Goal: Task Accomplishment & Management: Complete application form

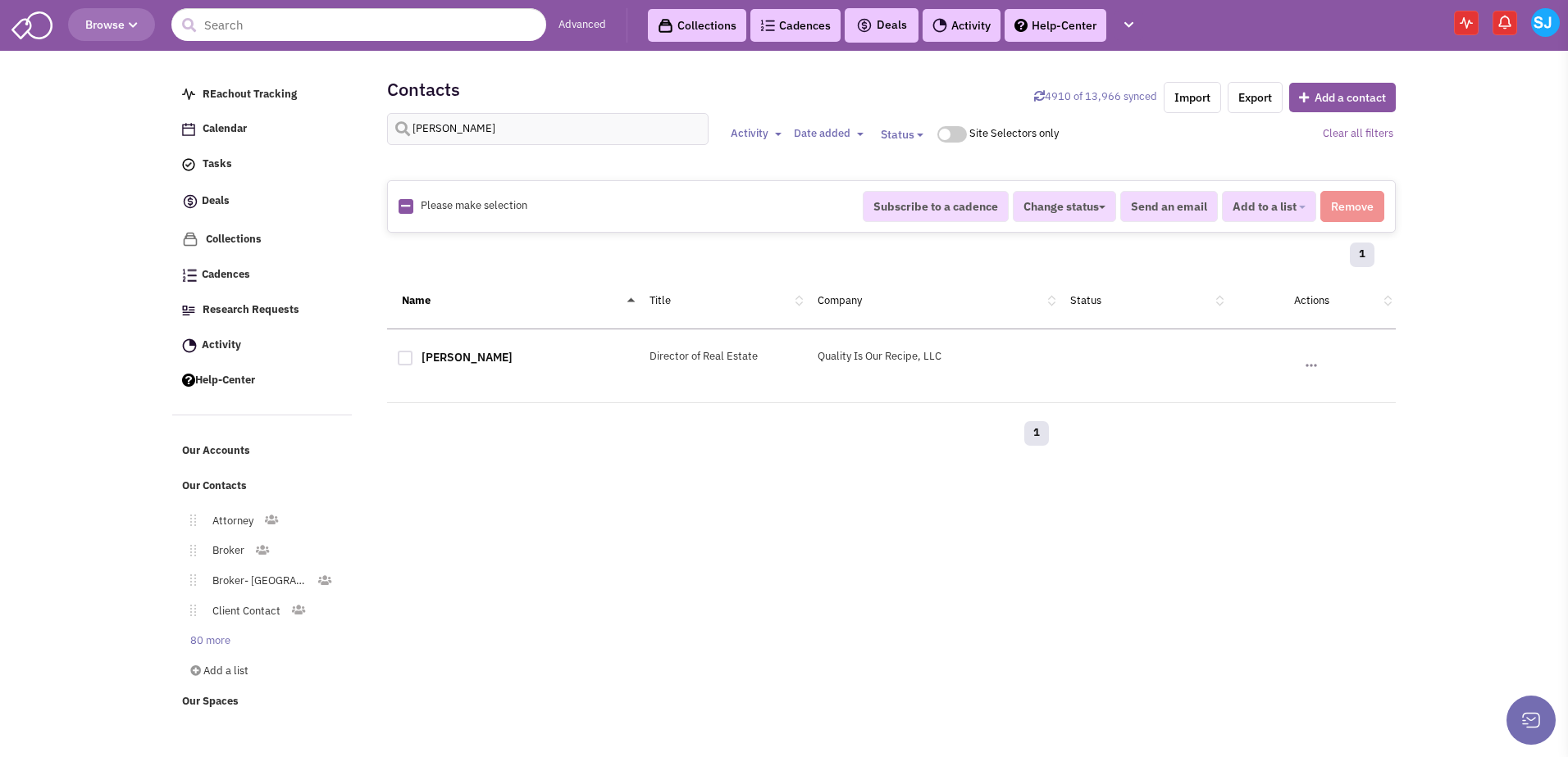
select select
click at [488, 123] on input "[PERSON_NAME]" at bounding box center [548, 129] width 322 height 32
type input "[PERSON_NAME]"
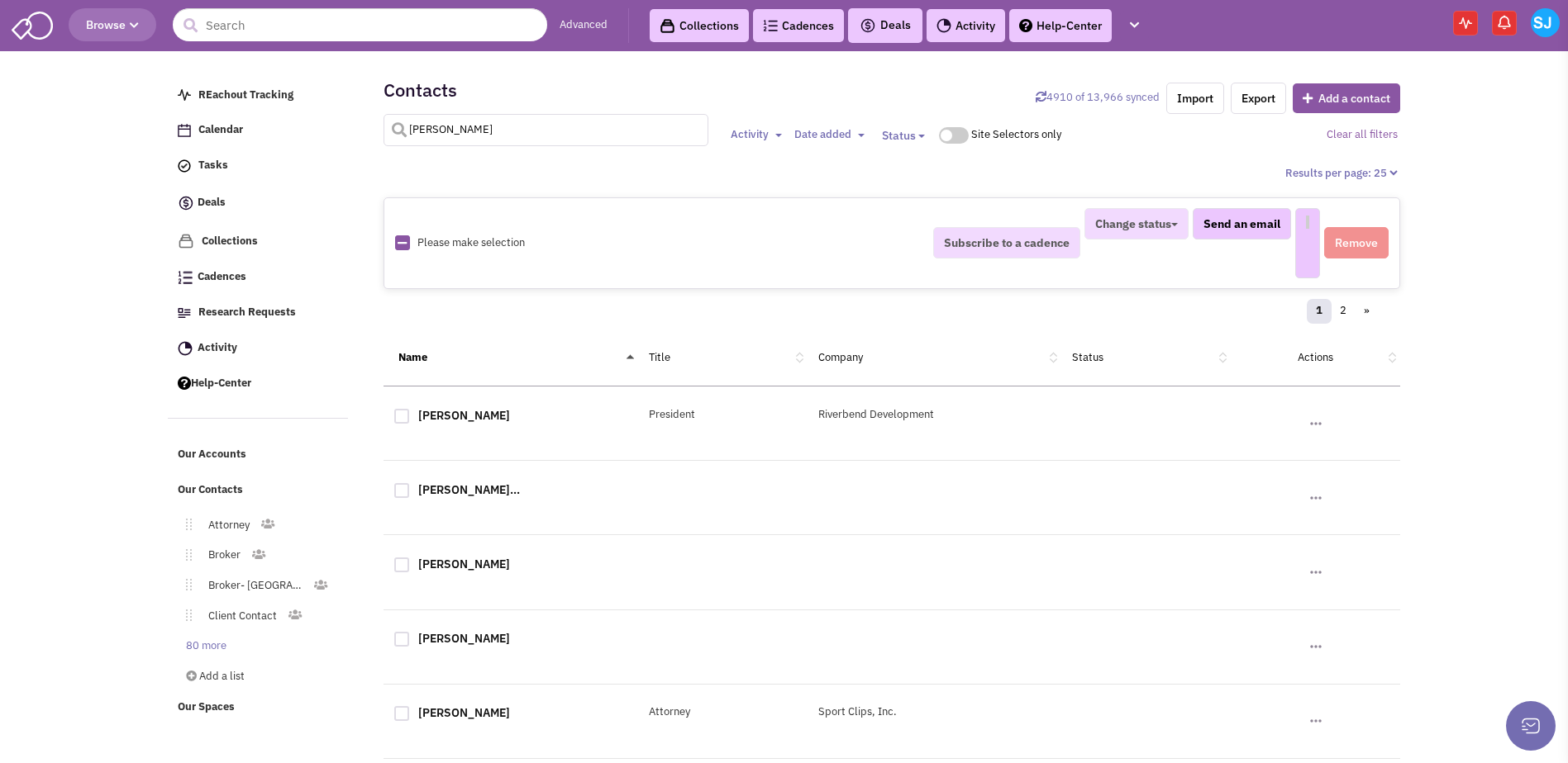
select select
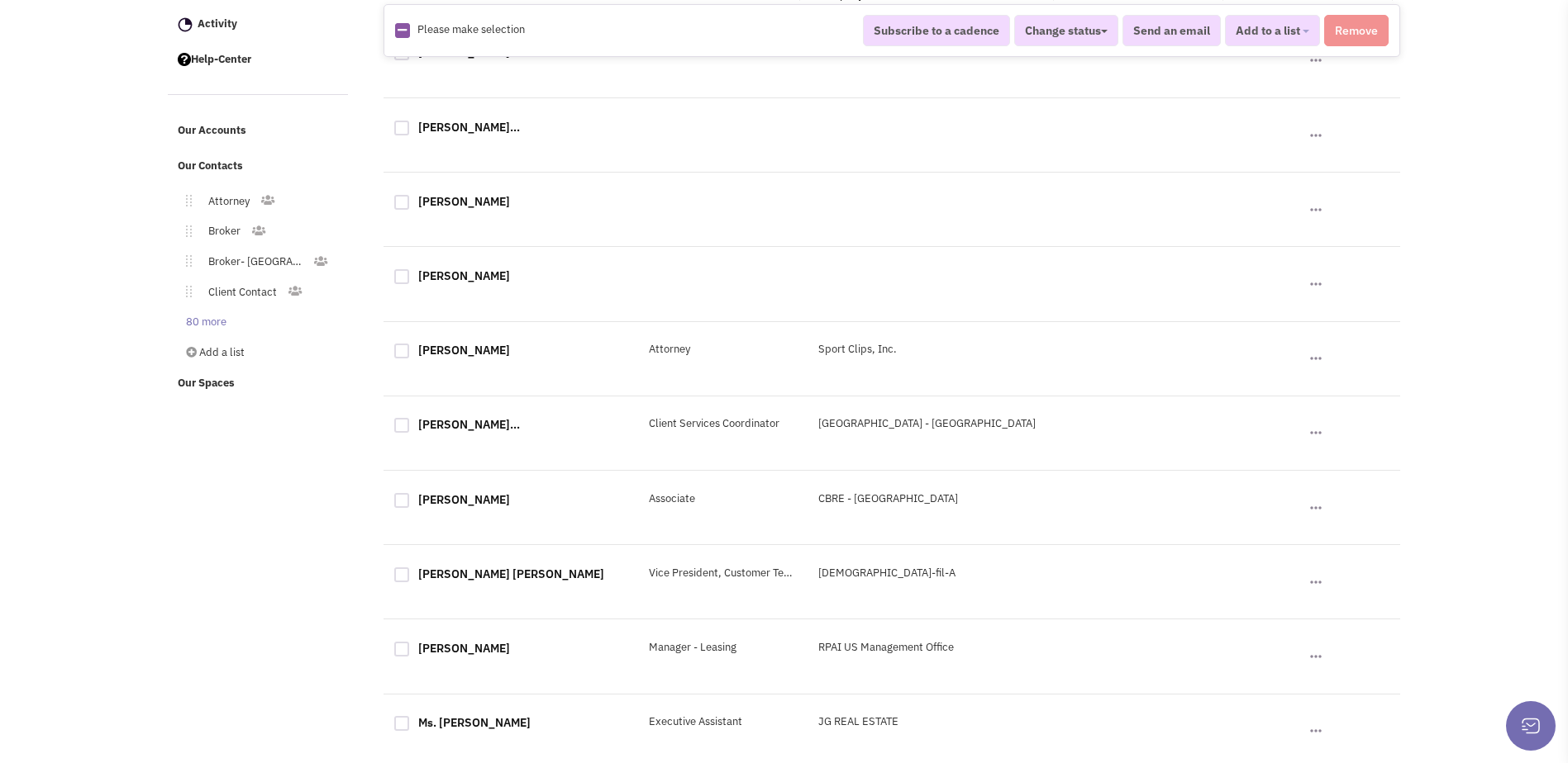
scroll to position [325, 0]
click at [453, 493] on link "[PERSON_NAME]" at bounding box center [465, 499] width 92 height 15
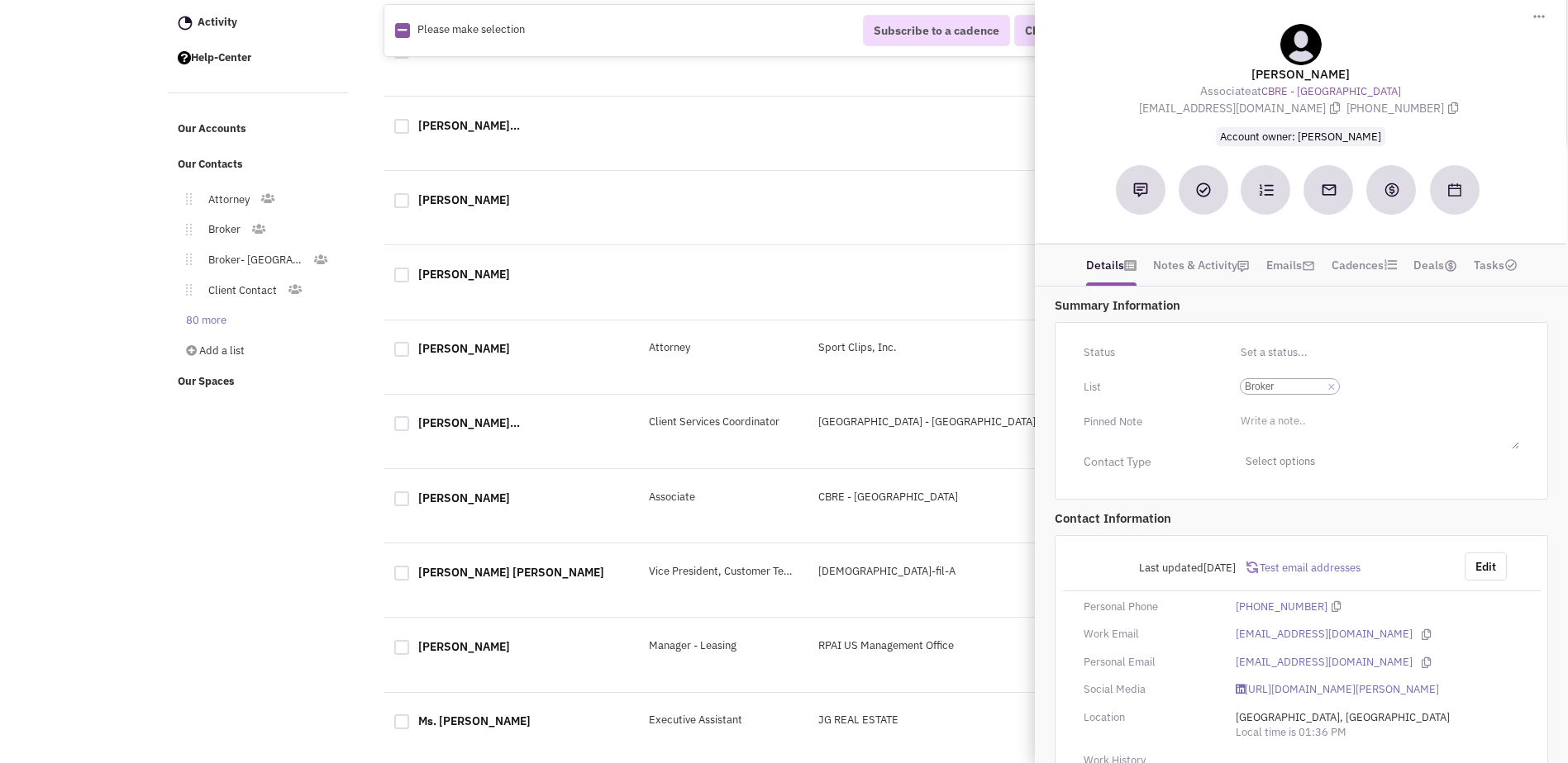
scroll to position [10, 0]
click at [1404, 387] on ul "Select a list... × Broker" at bounding box center [1377, 383] width 284 height 20
click at [0, 0] on select "Select a list... Broker" at bounding box center [0, 0] width 0 height 0
type input "md"
click at [1299, 399] on li "Broker - MD" at bounding box center [1377, 405] width 282 height 20
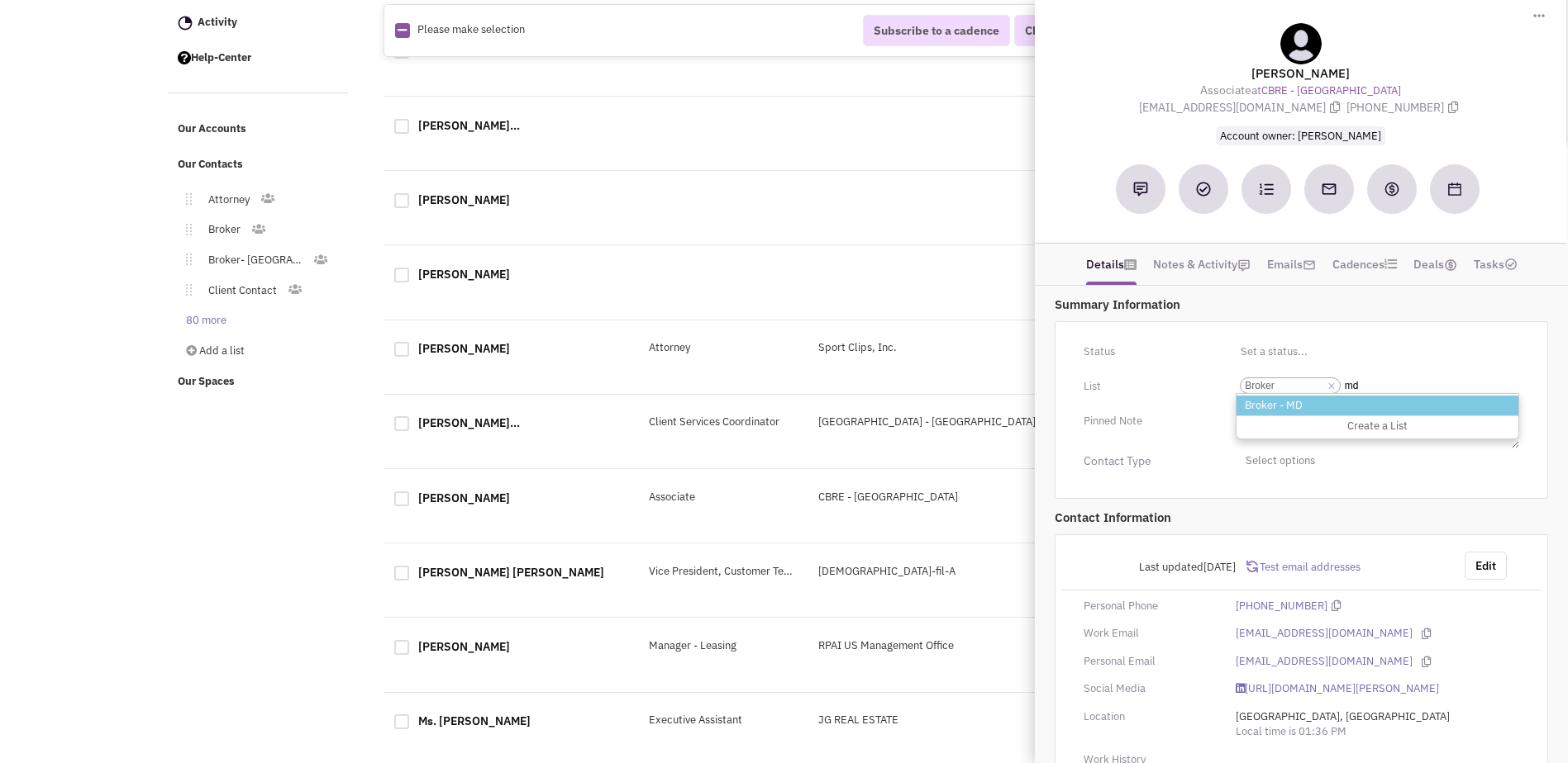
click at [0, 0] on select "Select a list... Broker" at bounding box center [0, 0] width 0 height 0
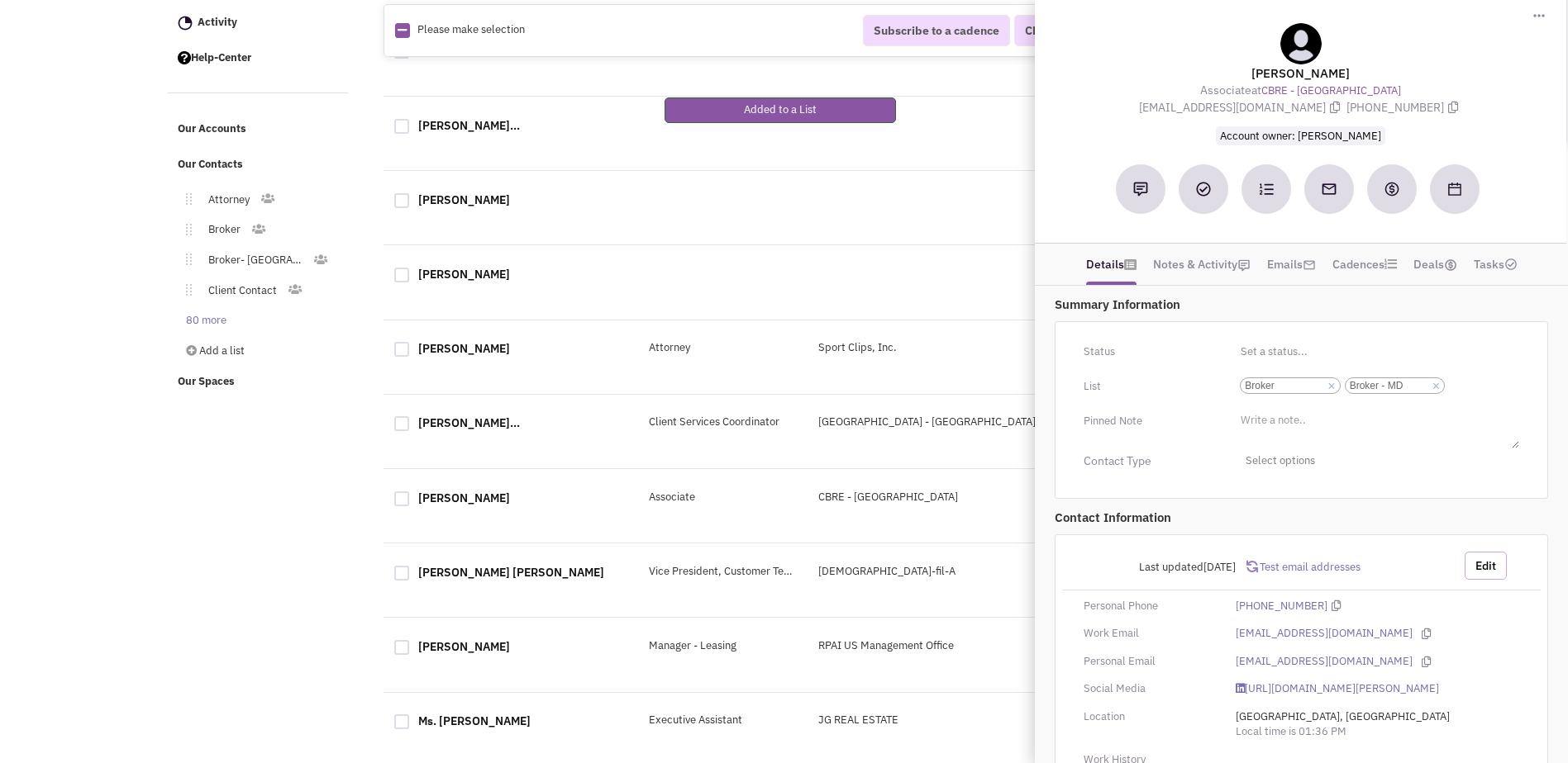
click at [1499, 567] on button "Edit" at bounding box center [1486, 566] width 42 height 28
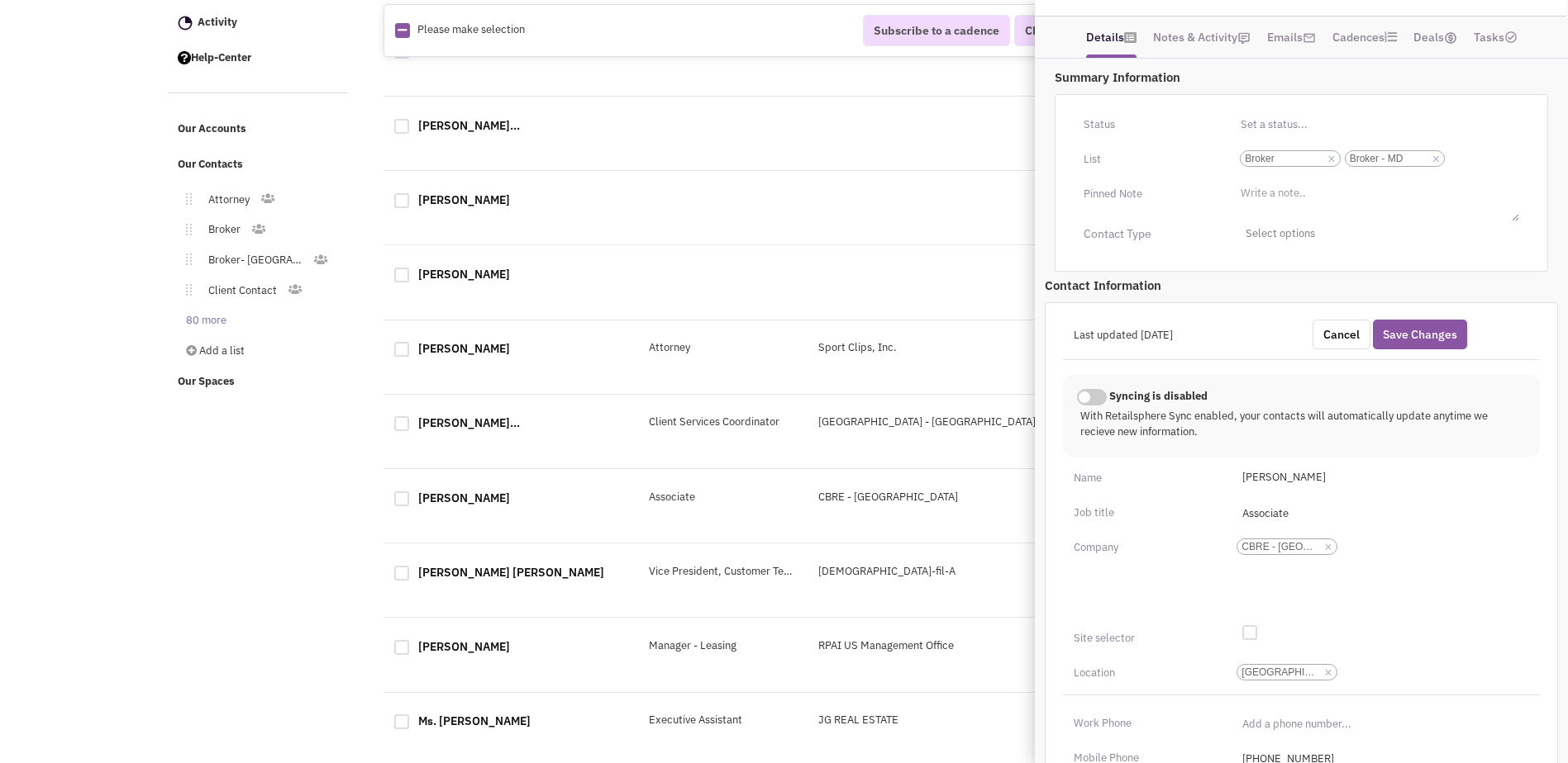
scroll to position [242, 0]
click at [1330, 546] on link "×" at bounding box center [1327, 543] width 7 height 15
click at [0, 0] on select "CBRE - [GEOGRAPHIC_DATA]" at bounding box center [0, 0] width 0 height 0
click at [1315, 546] on ul "Add a company" at bounding box center [1381, 571] width 297 height 83
click at [0, 0] on select "Add a company" at bounding box center [0, 0] width 0 height 0
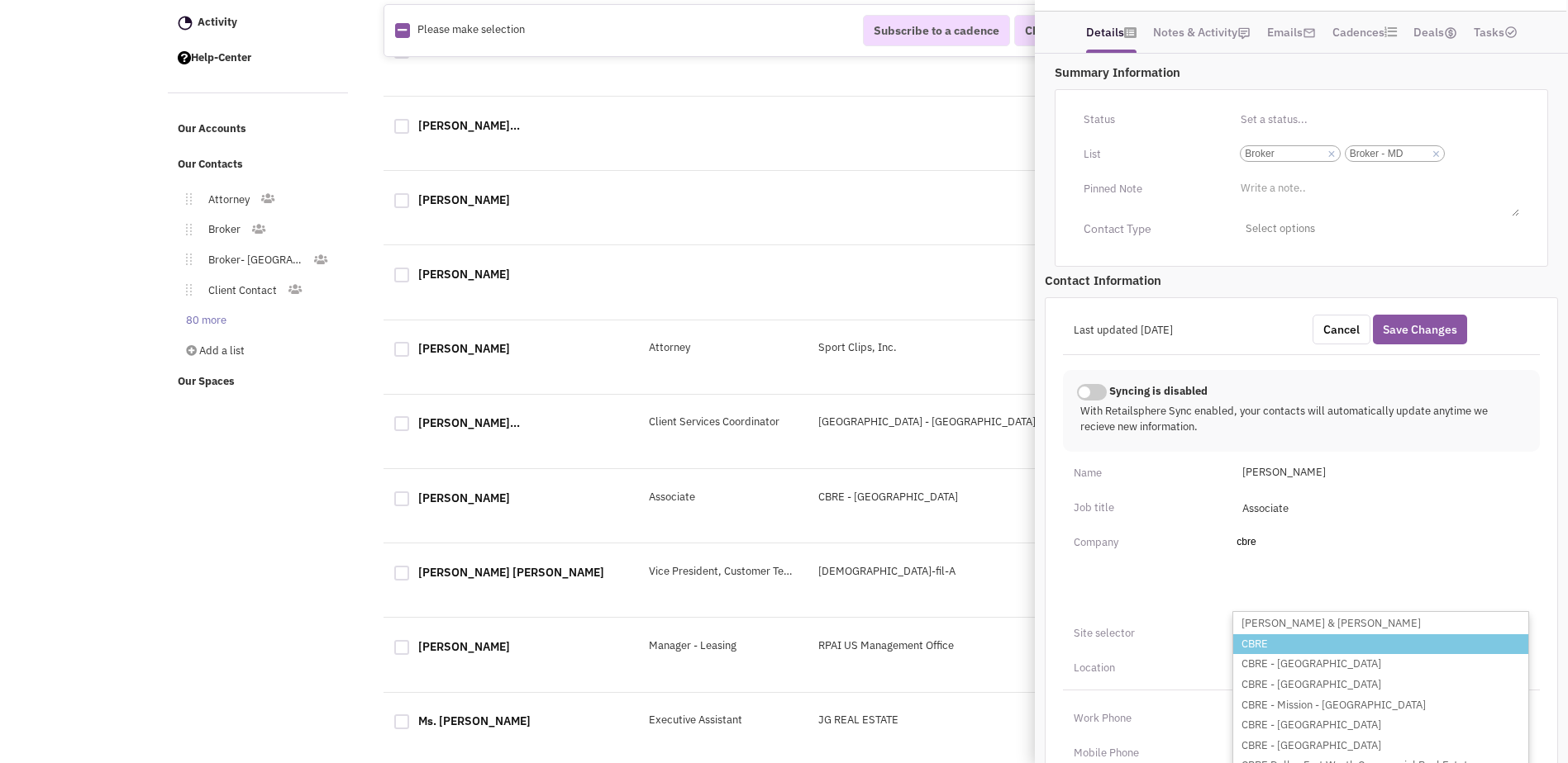
type input "cbre"
click at [1259, 639] on li "CBRE" at bounding box center [1381, 645] width 295 height 20
click at [0, 0] on select "Add a company cbre [PERSON_NAME] & [PERSON_NAME] CBRE CBRE - [GEOGRAPHIC_DATA] …" at bounding box center [0, 0] width 0 height 0
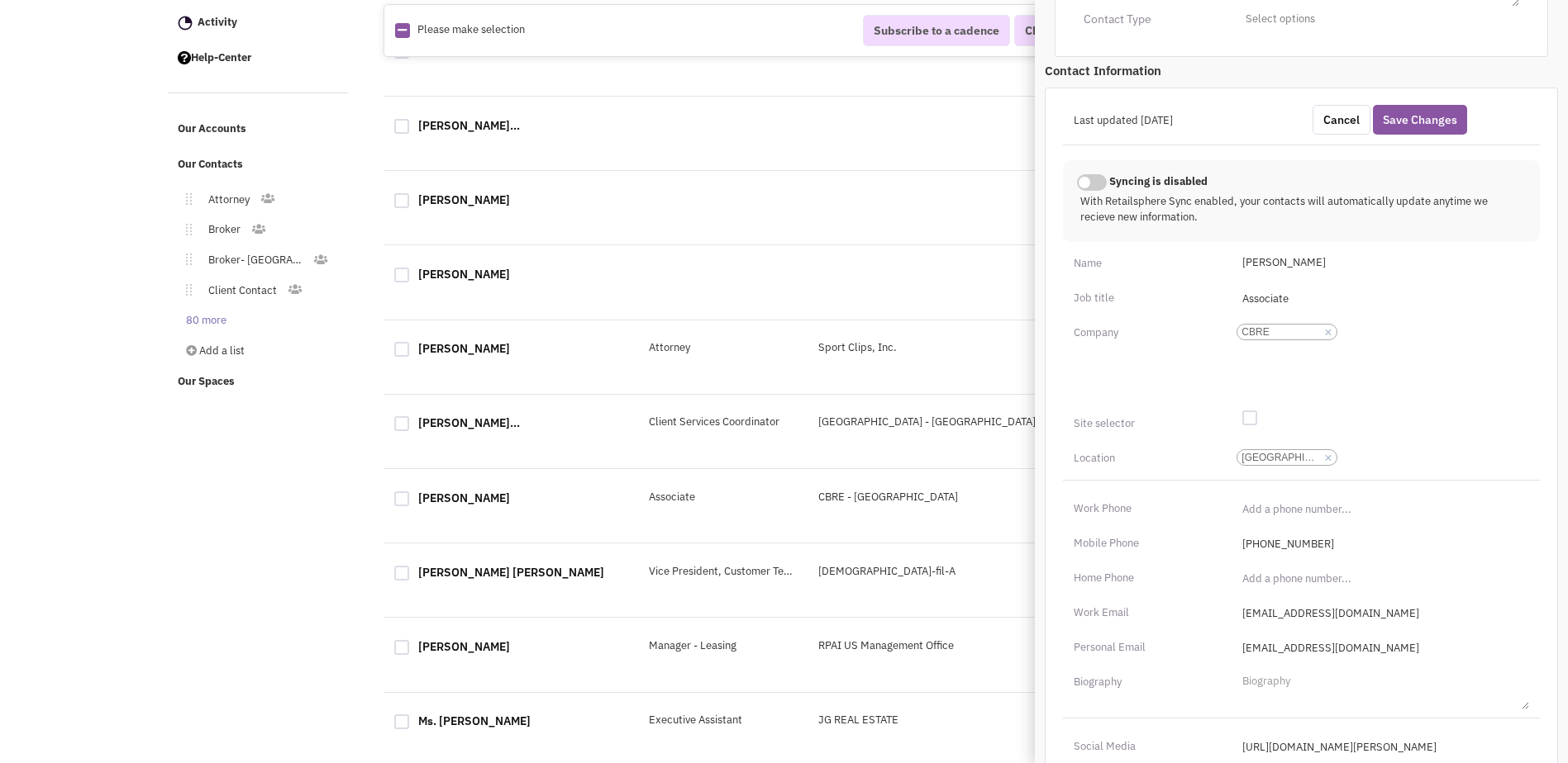
scroll to position [585, 0]
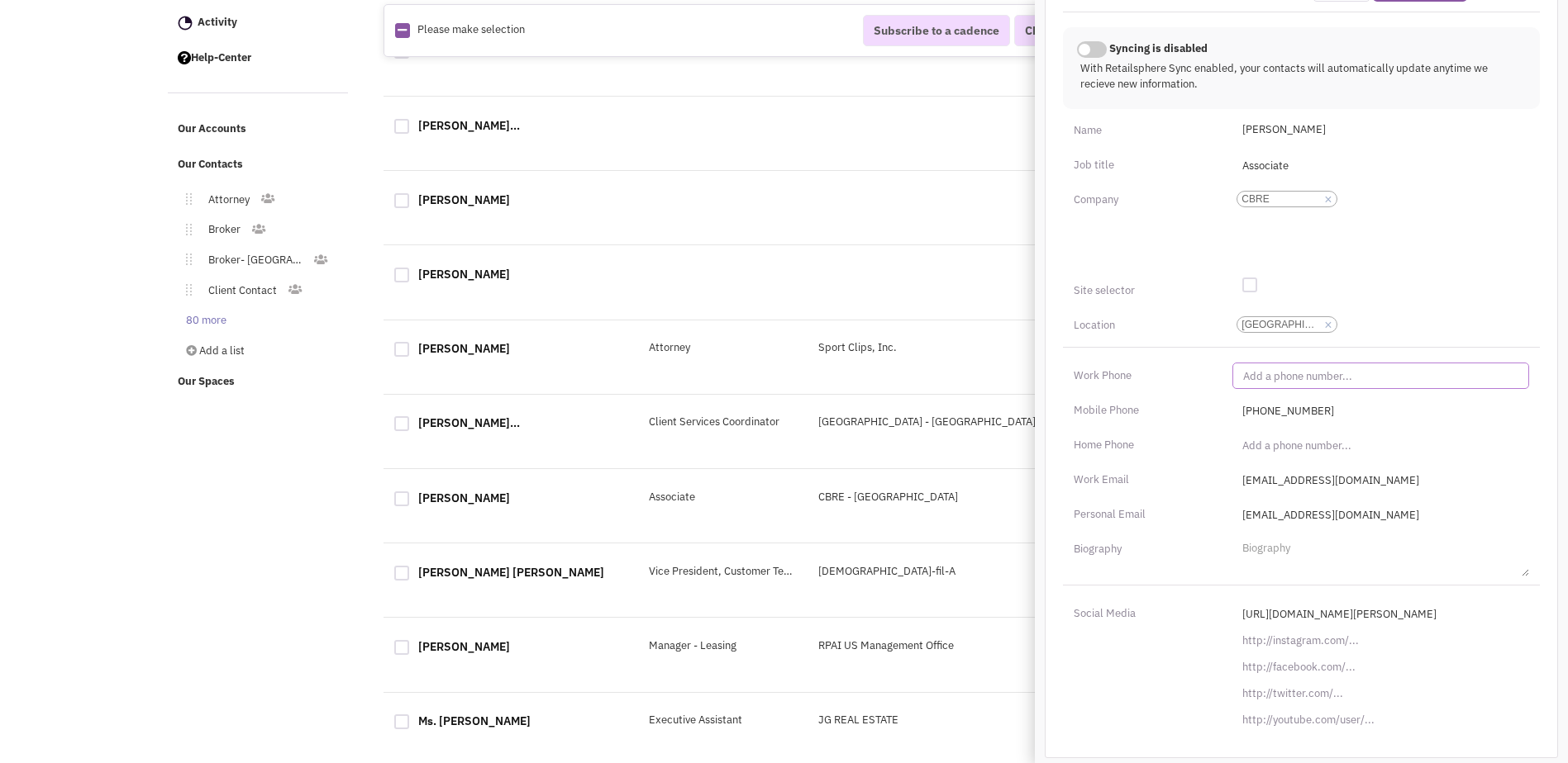
type input "(___) ___-____"
click at [1275, 372] on input "(___) ___-____" at bounding box center [1381, 376] width 297 height 27
click at [1248, 377] on input "(___) ___-____" at bounding box center [1381, 376] width 297 height 27
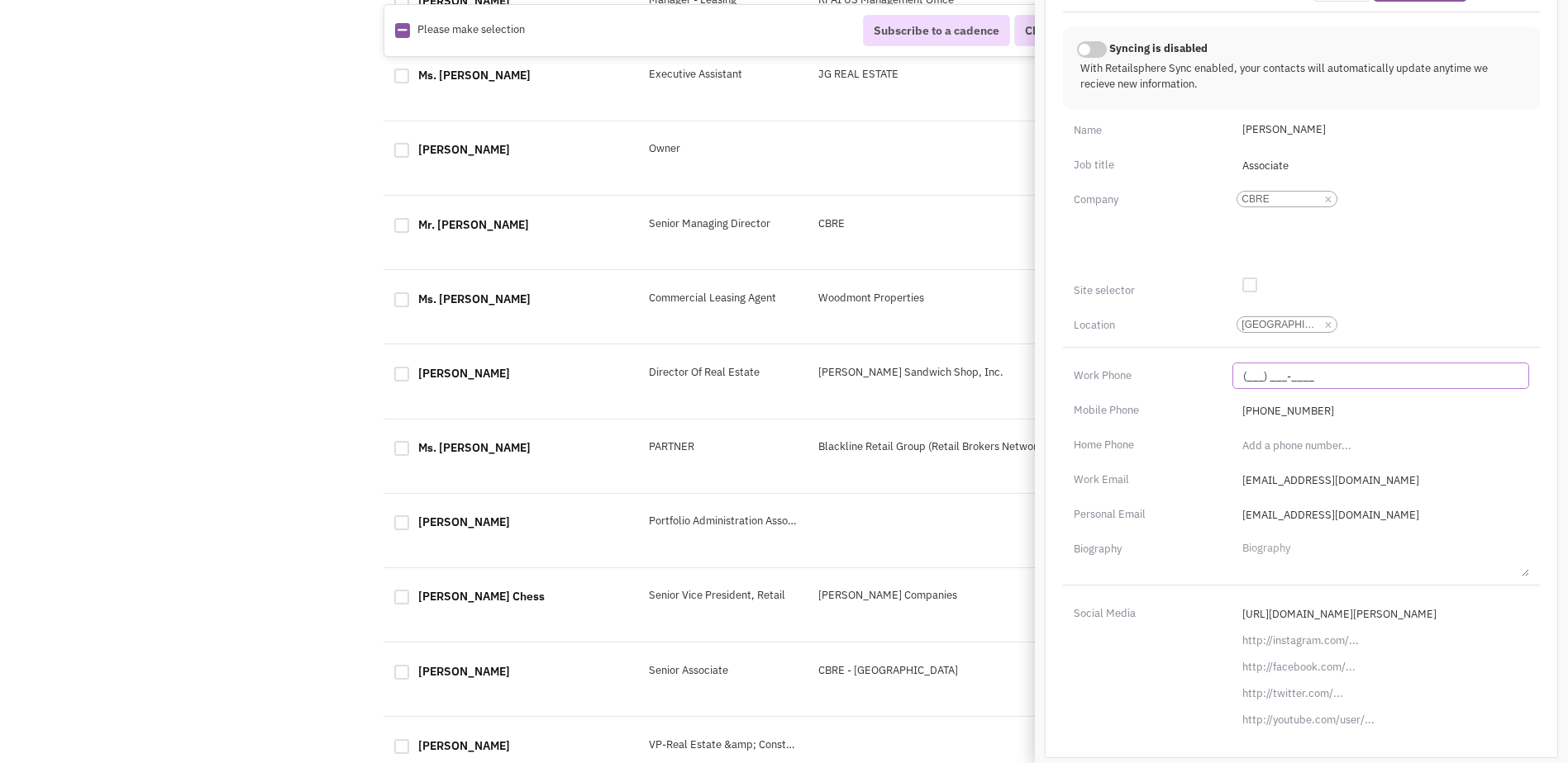
scroll to position [993, 0]
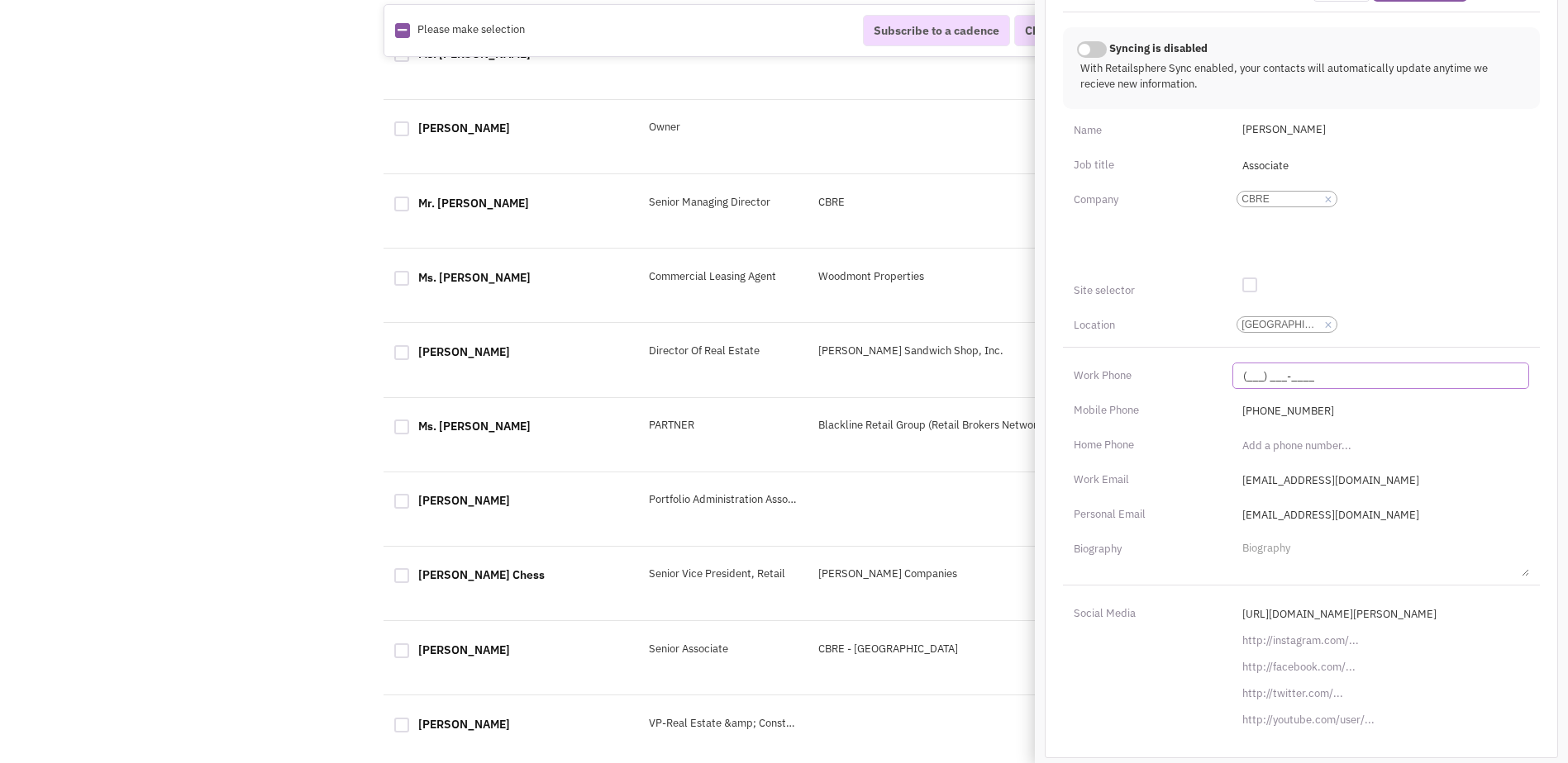
click at [1296, 376] on input "(___) ___-____" at bounding box center [1381, 376] width 297 height 27
click at [1326, 361] on div "Work Phone" at bounding box center [1301, 369] width 499 height 42
click at [1256, 377] on input "(___) ___-____" at bounding box center [1381, 376] width 297 height 27
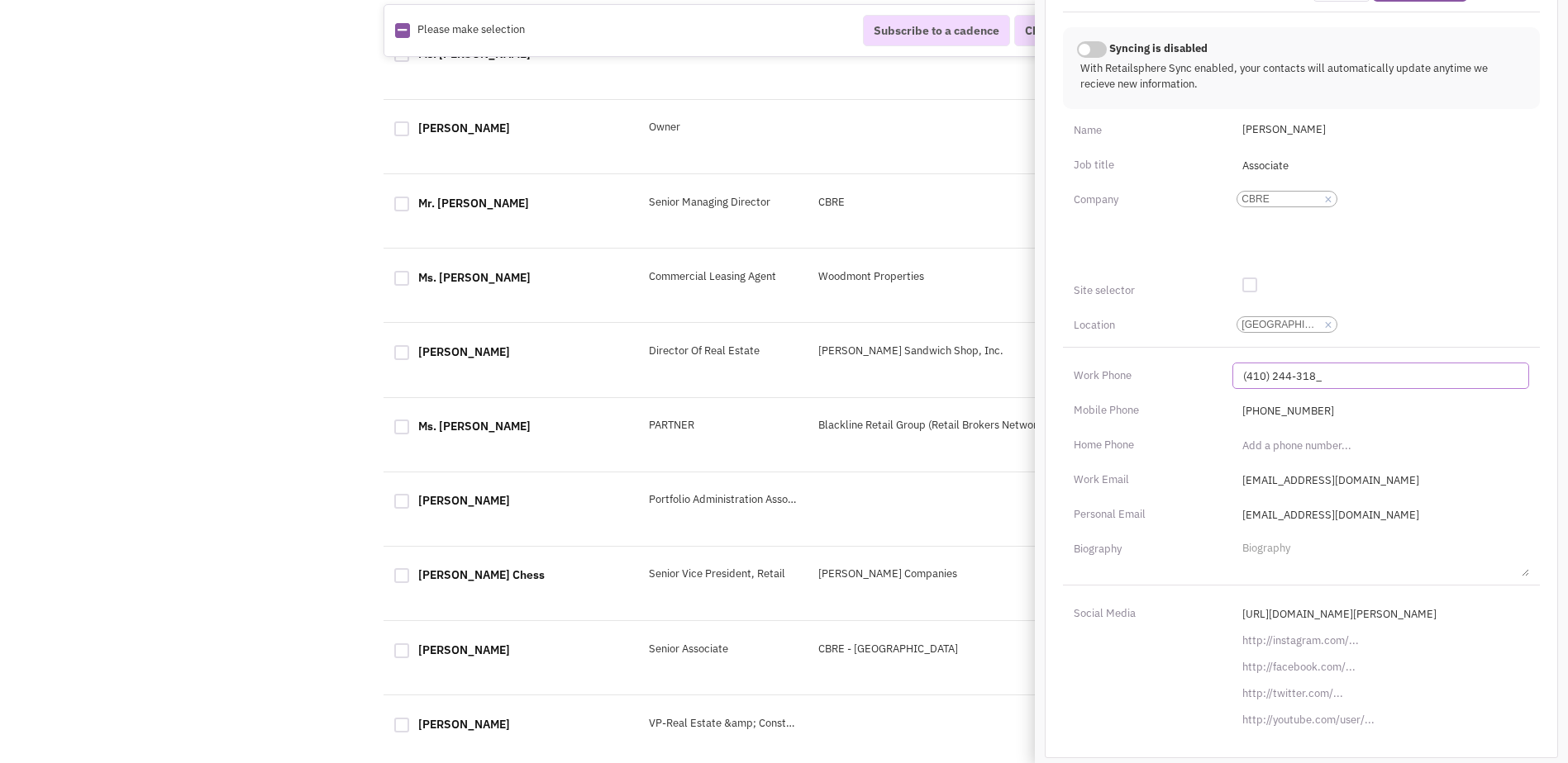
type input "[PHONE_NUMBER]"
click at [1260, 405] on input "[PHONE_NUMBER]" at bounding box center [1381, 410] width 297 height 27
type input "[PHONE_NUMBER]"
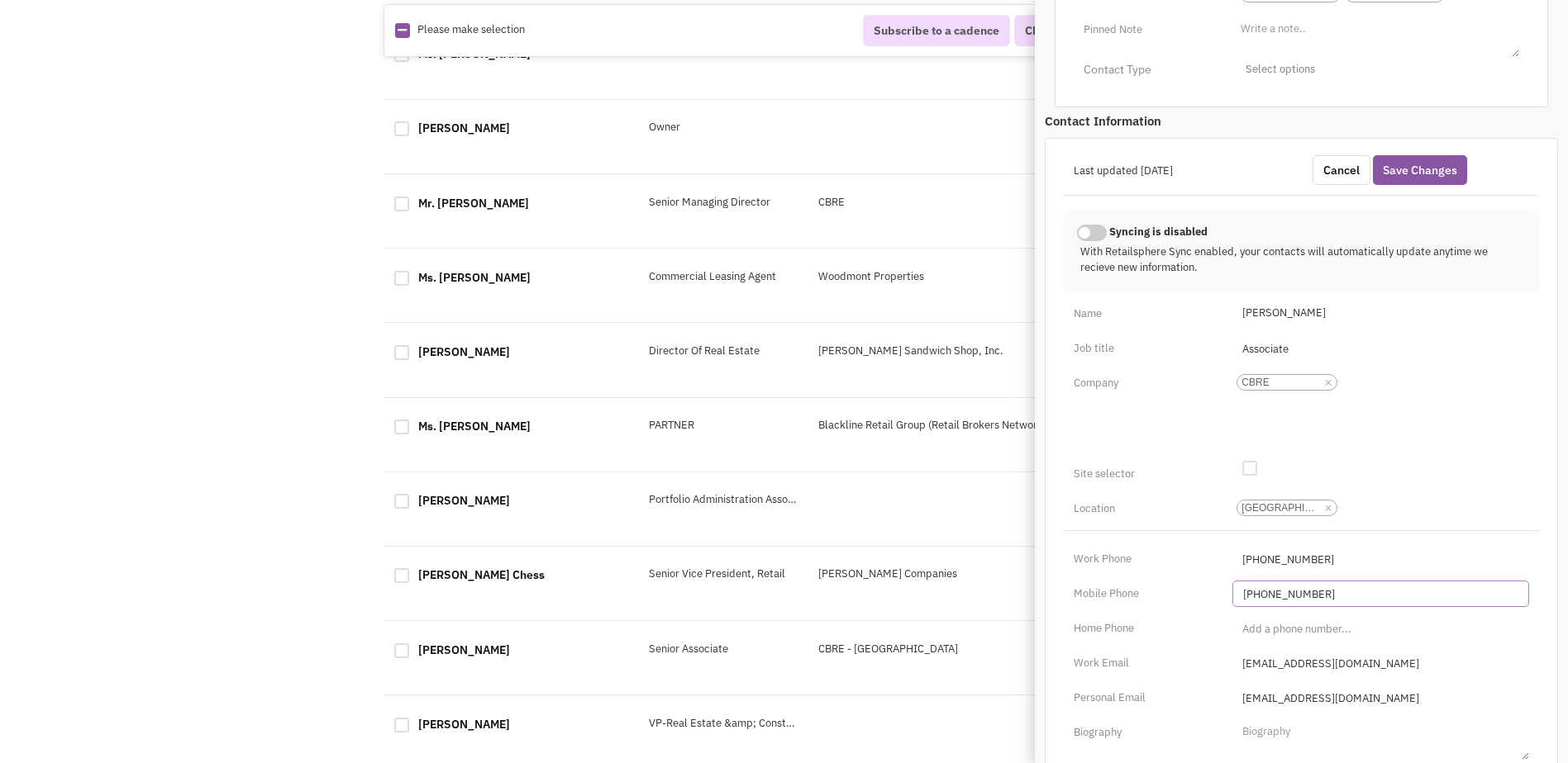
scroll to position [370, 0]
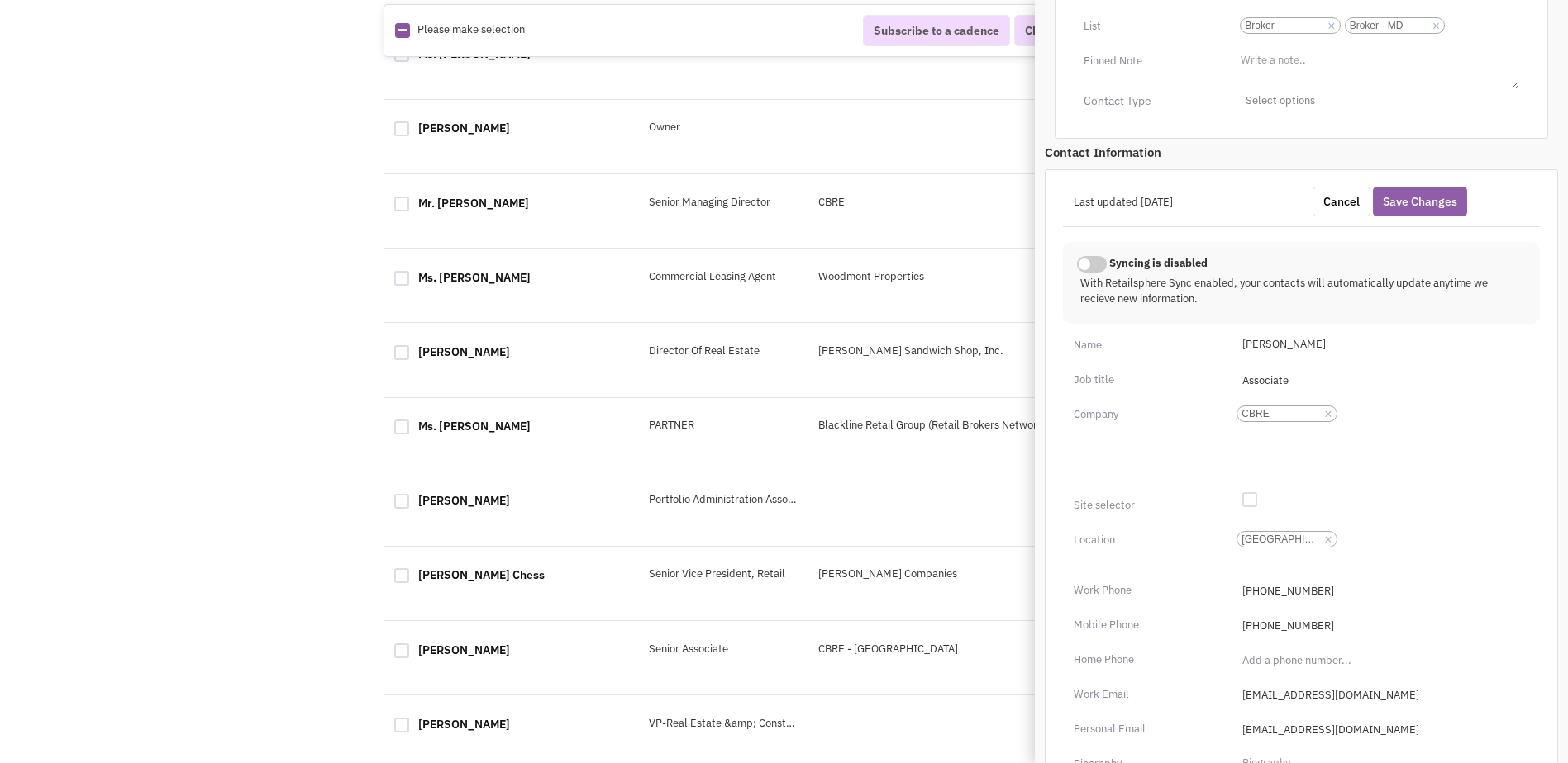
click at [1440, 188] on button "Save Changes" at bounding box center [1420, 202] width 94 height 29
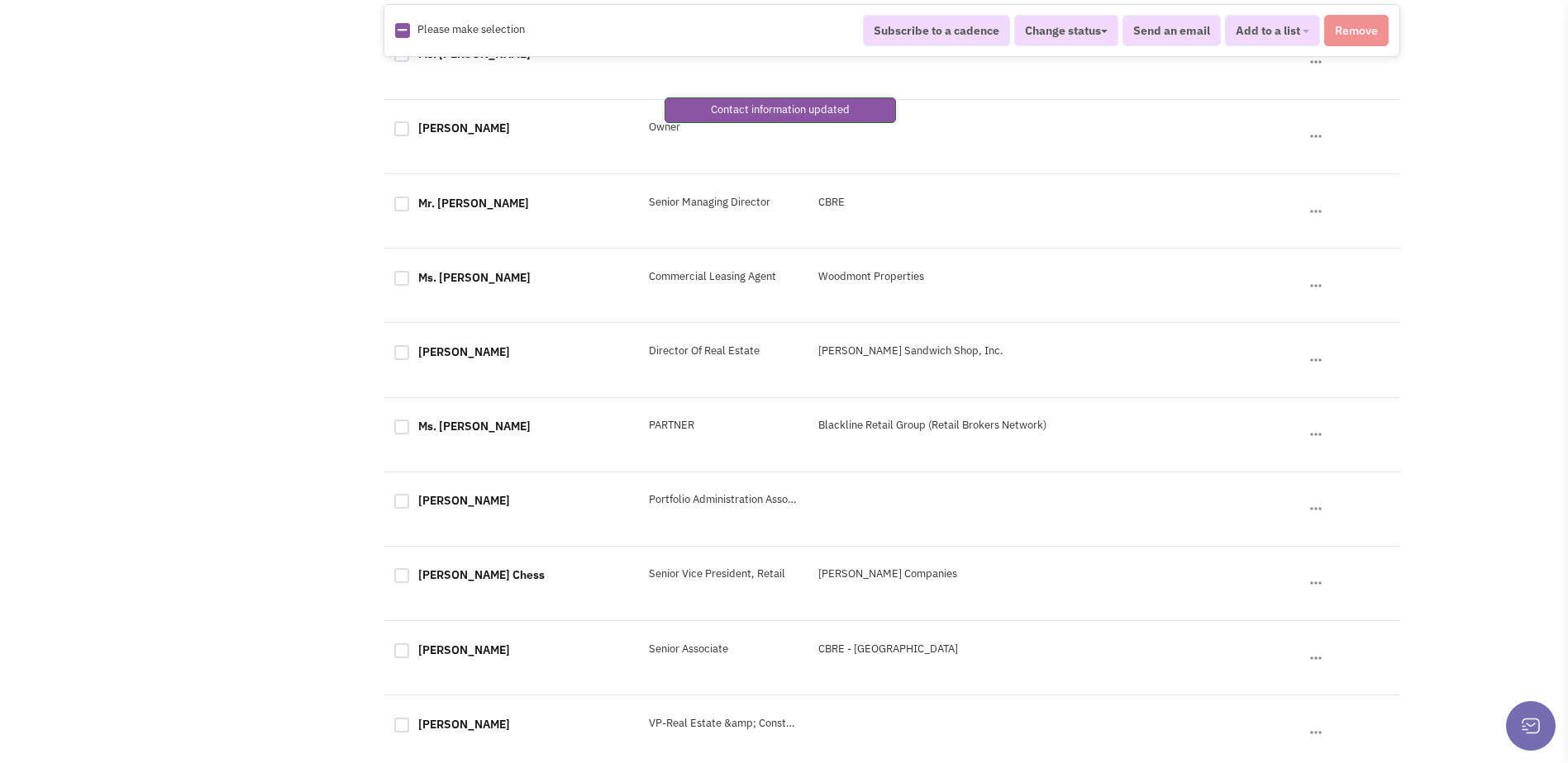
scroll to position [164, 0]
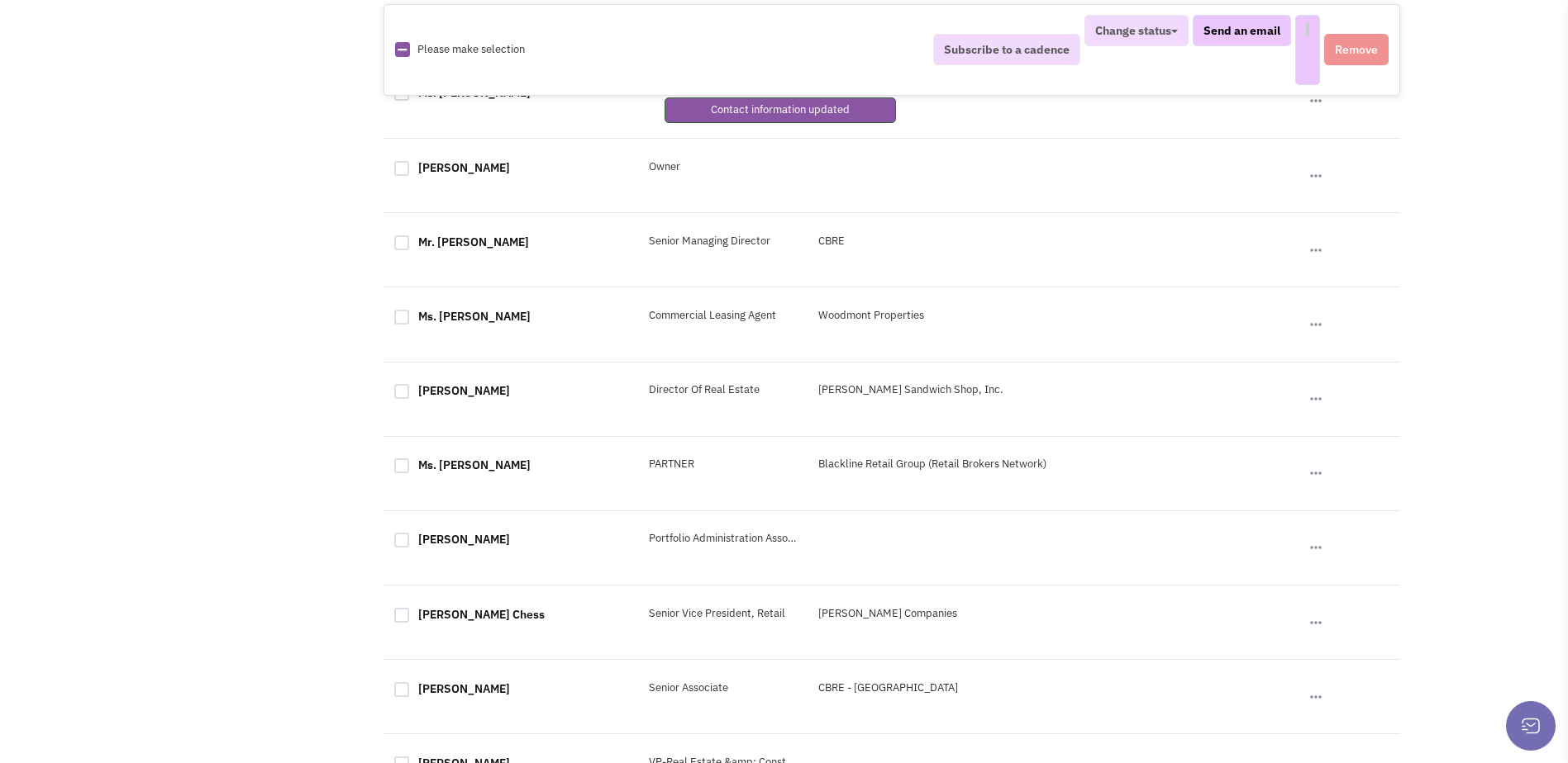
select select
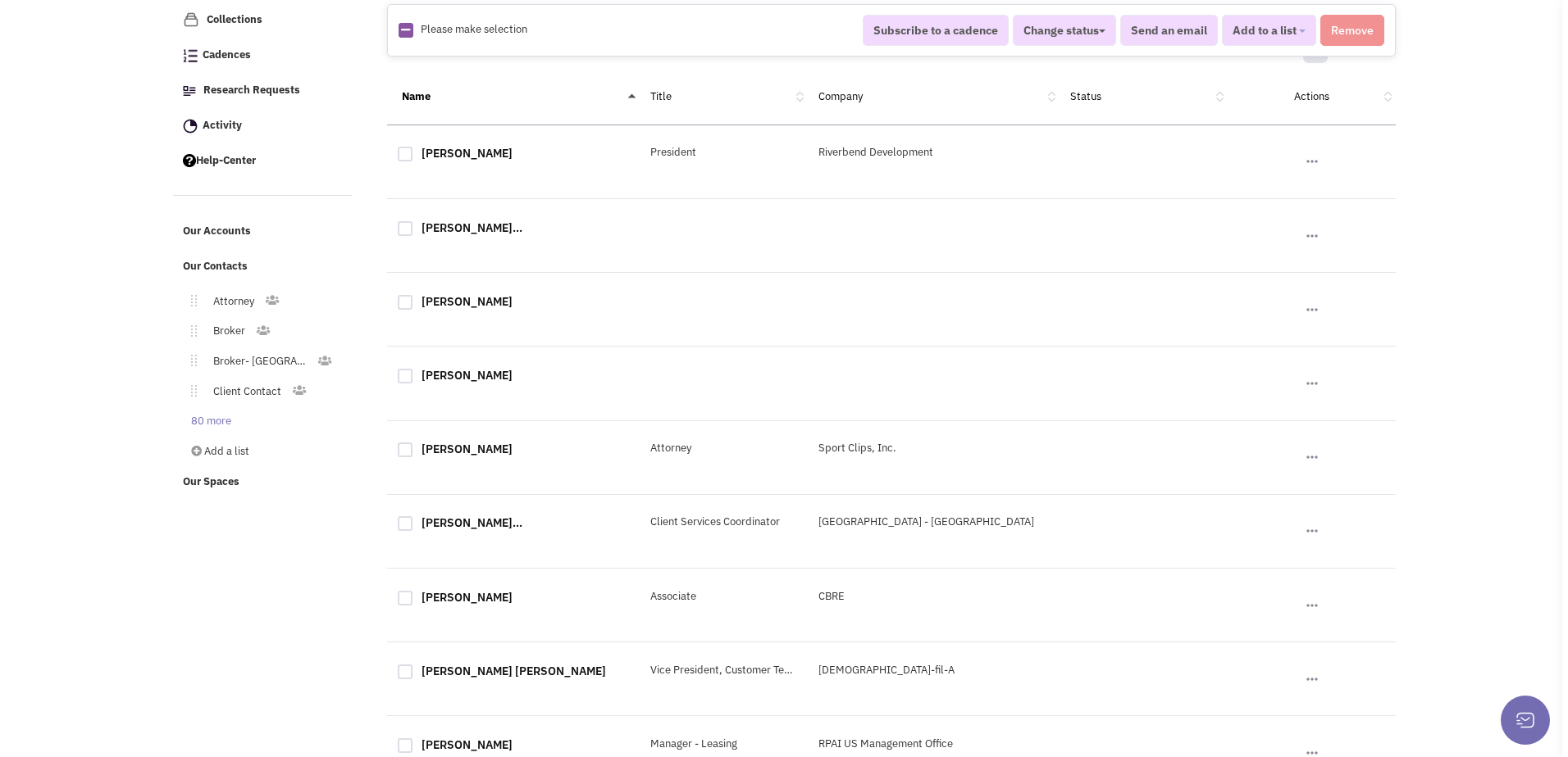
scroll to position [0, 0]
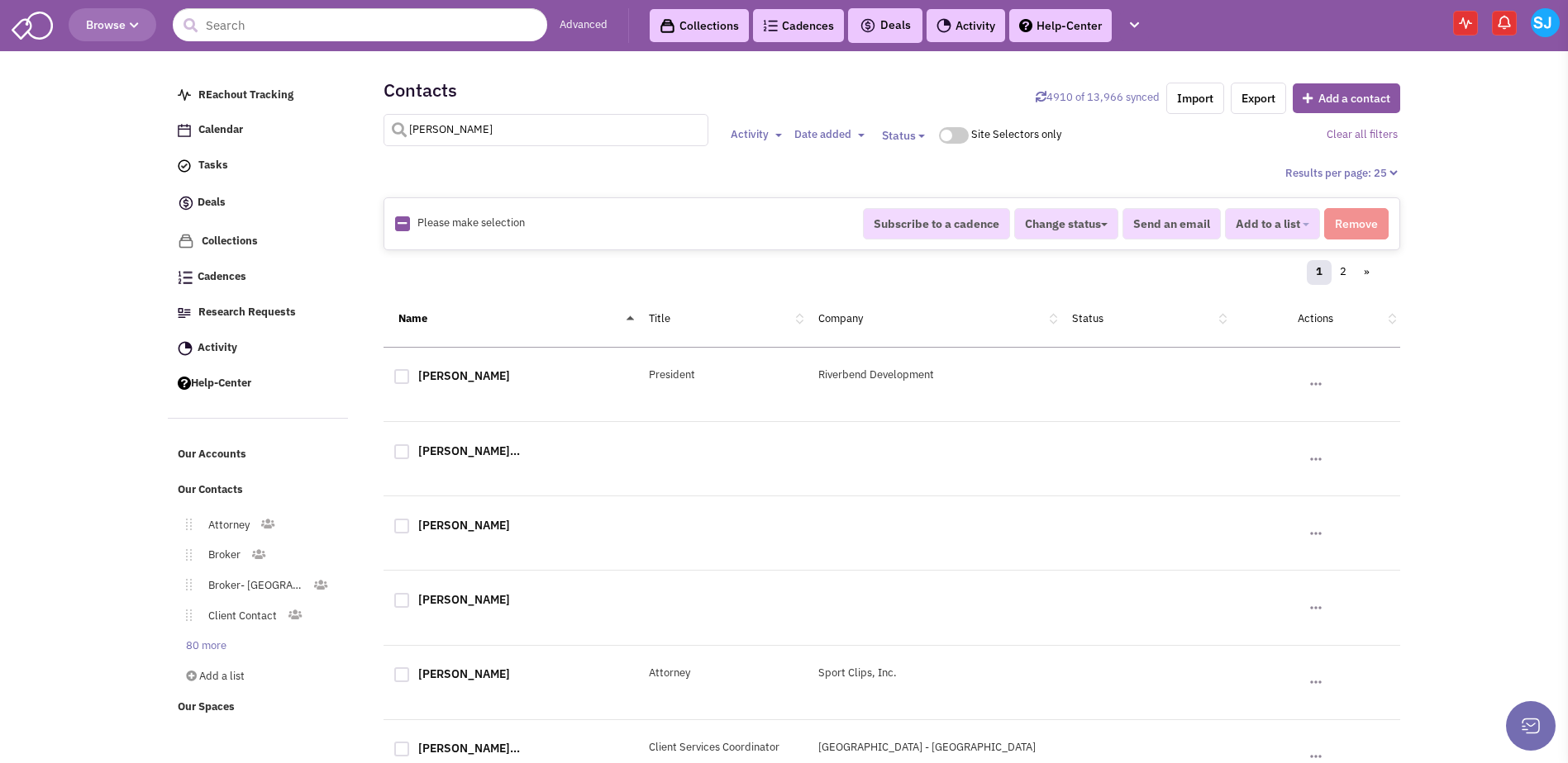
click at [501, 117] on input "[PERSON_NAME]" at bounding box center [546, 130] width 324 height 32
type input "pesenti"
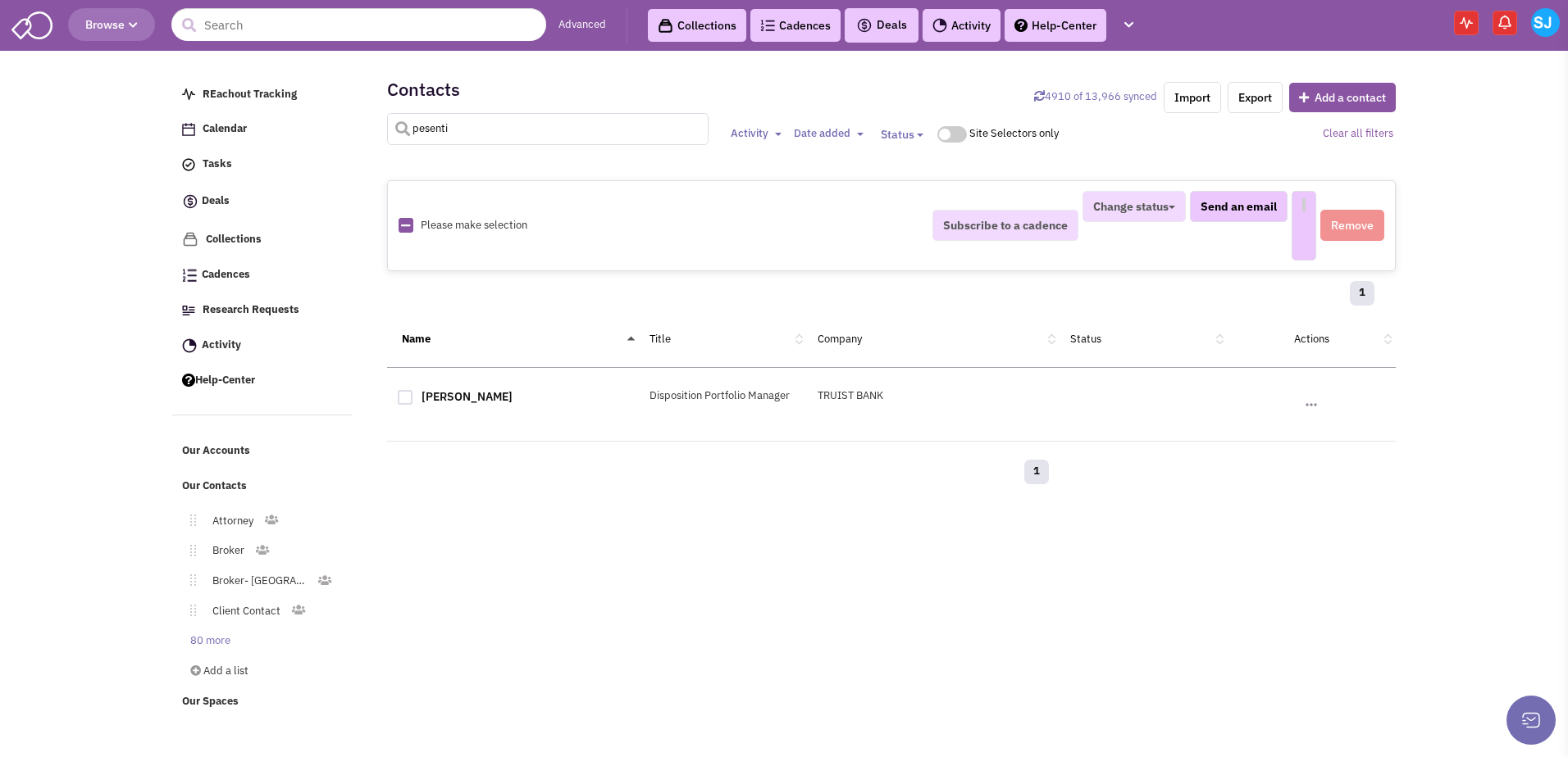
select select
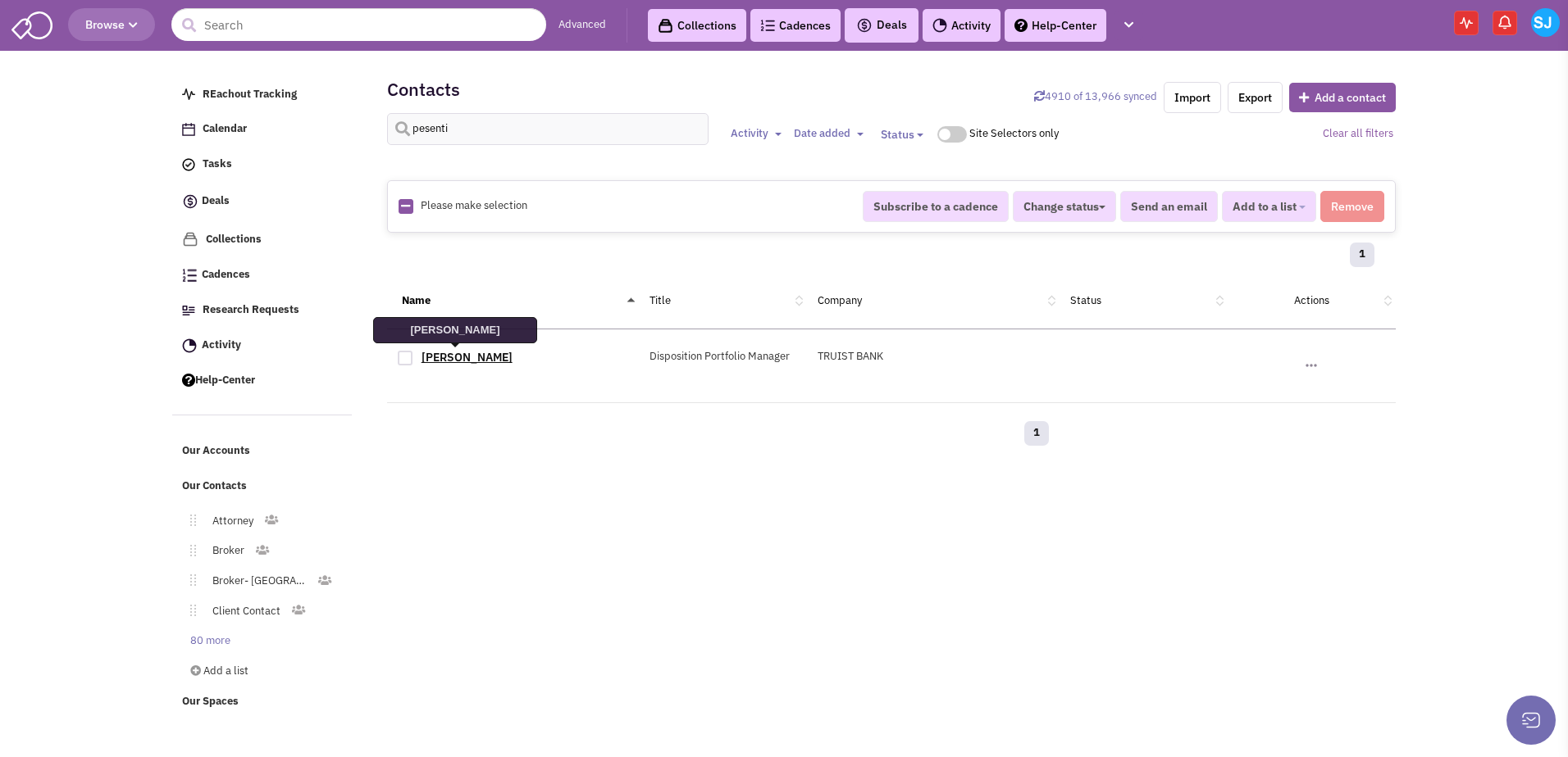
click at [461, 354] on link "[PERSON_NAME]" at bounding box center [467, 357] width 91 height 15
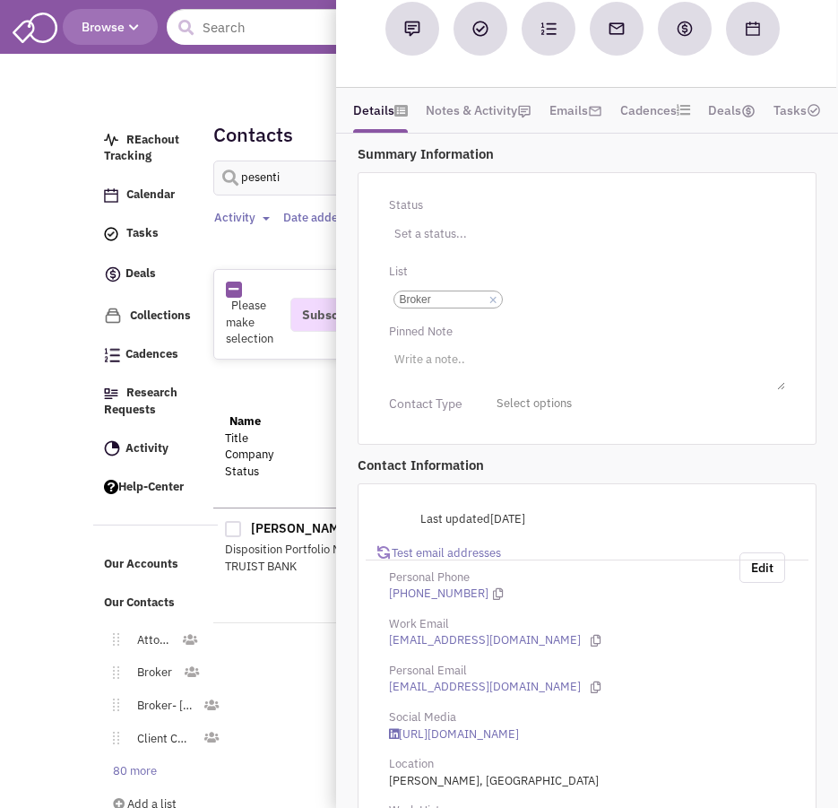
scroll to position [301, 0]
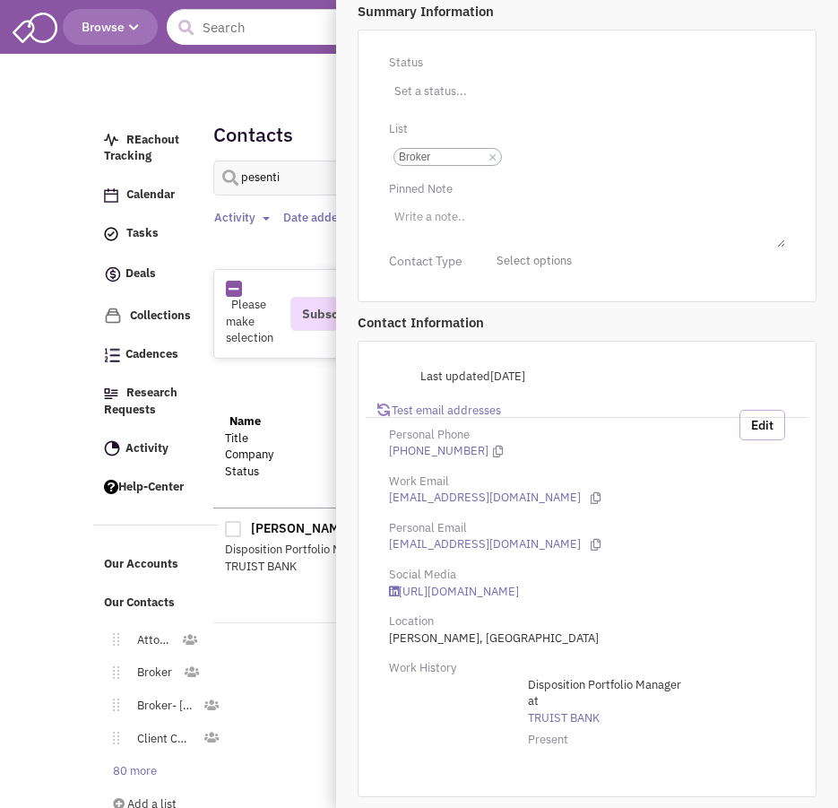
click at [766, 420] on button "Edit" at bounding box center [763, 425] width 46 height 30
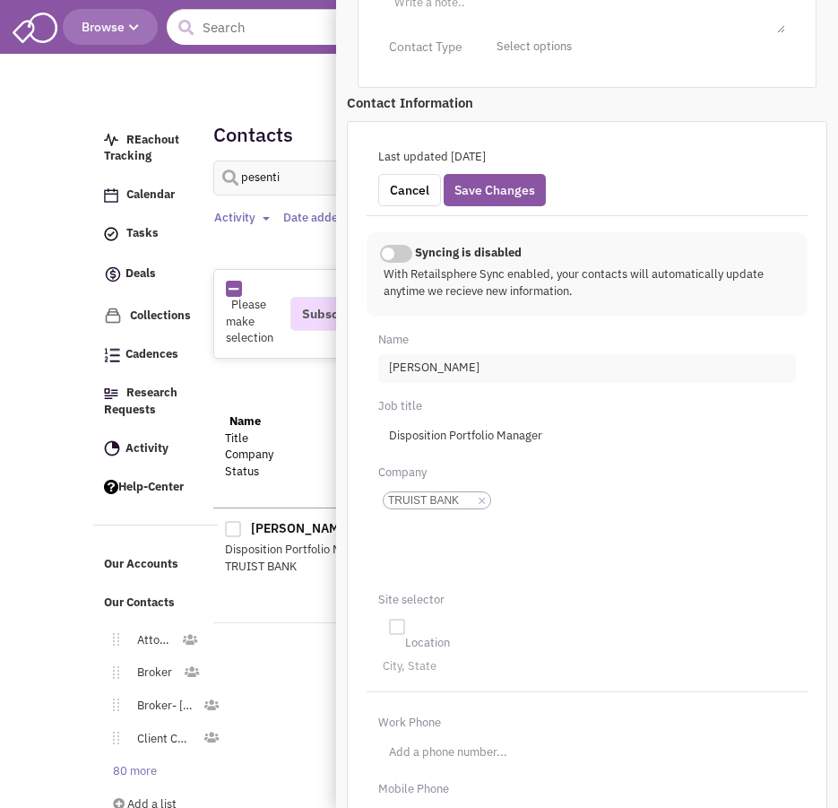
scroll to position [516, 0]
click at [480, 497] on link "×" at bounding box center [482, 500] width 8 height 16
click at [0, 0] on select "TRUIST BANK" at bounding box center [0, 0] width 0 height 0
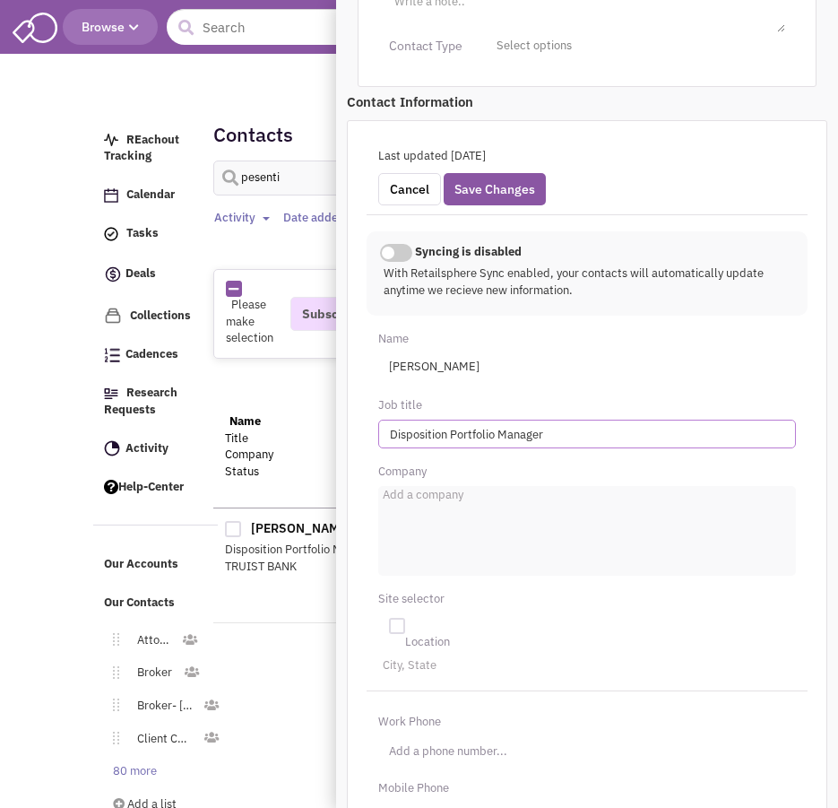
click at [471, 428] on input "Disposition Portfolio Manager" at bounding box center [587, 434] width 418 height 29
type input "Director of Corporate Real Estate"
click at [507, 528] on ul "Add a company" at bounding box center [587, 531] width 418 height 90
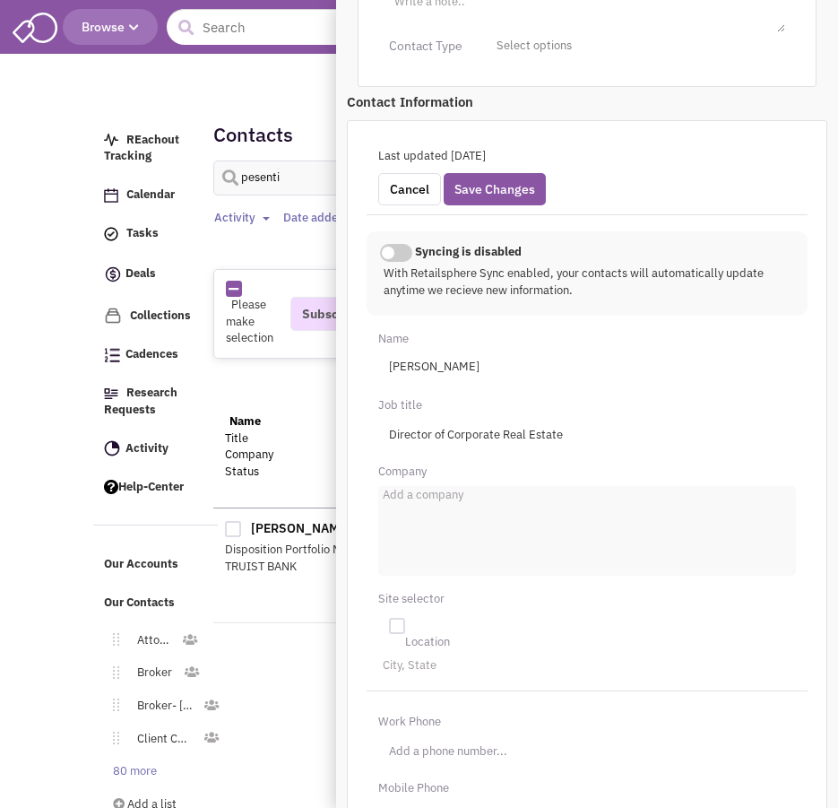
click at [0, 0] on select "Add a company" at bounding box center [0, 0] width 0 height 0
type input "MUFG"
click at [524, 616] on div "Site selector" at bounding box center [587, 602] width 464 height 34
click at [409, 674] on input "City, State" at bounding box center [402, 670] width 39 height 18
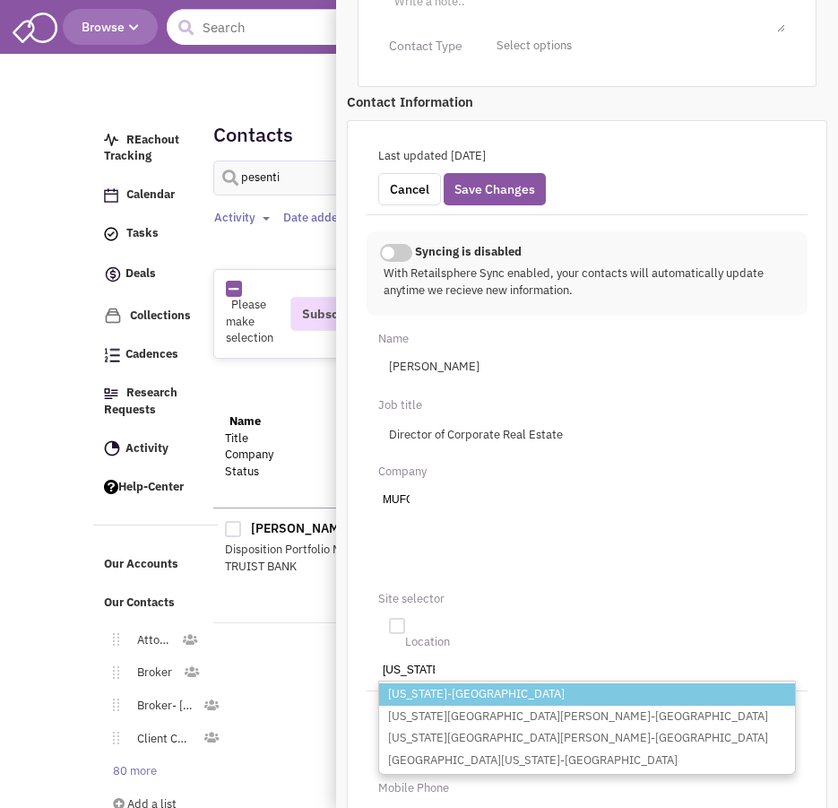
type input "[US_STATE]"
click at [414, 693] on li "[US_STATE]-[GEOGRAPHIC_DATA]" at bounding box center [587, 694] width 416 height 22
click at [0, 0] on select "City, State [US_STATE] [US_STATE]-[GEOGRAPHIC_DATA] [US_STATE][GEOGRAPHIC_DATA]…" at bounding box center [0, 0] width 0 height 0
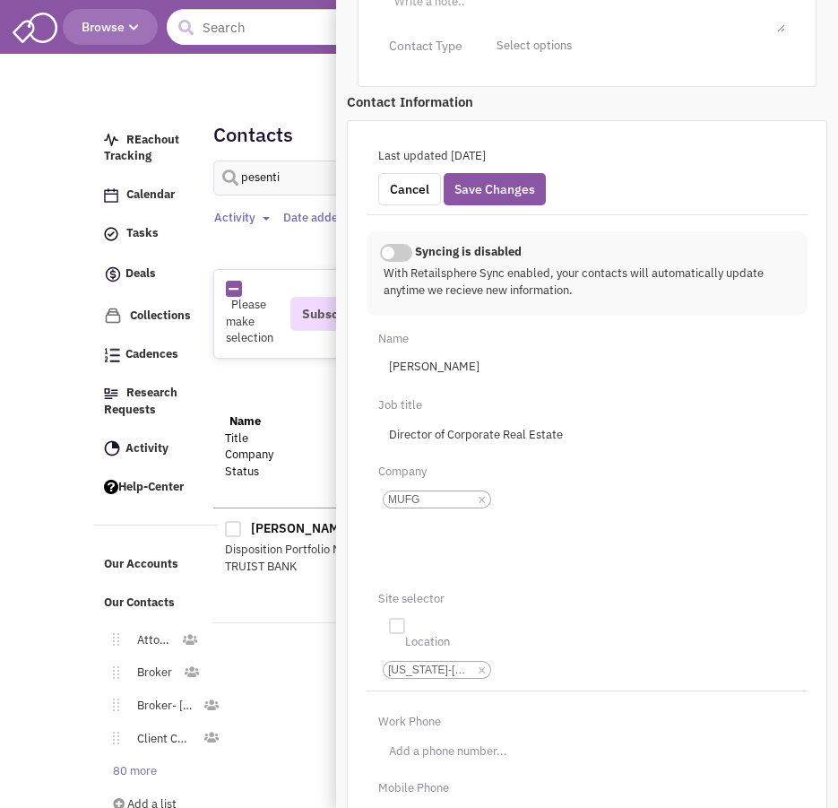
click at [399, 629] on div "Location" at bounding box center [587, 642] width 441 height 29
click at [396, 627] on div at bounding box center [397, 626] width 16 height 16
click at [405, 627] on input "checkbox" at bounding box center [411, 627] width 12 height 12
checkbox input "true"
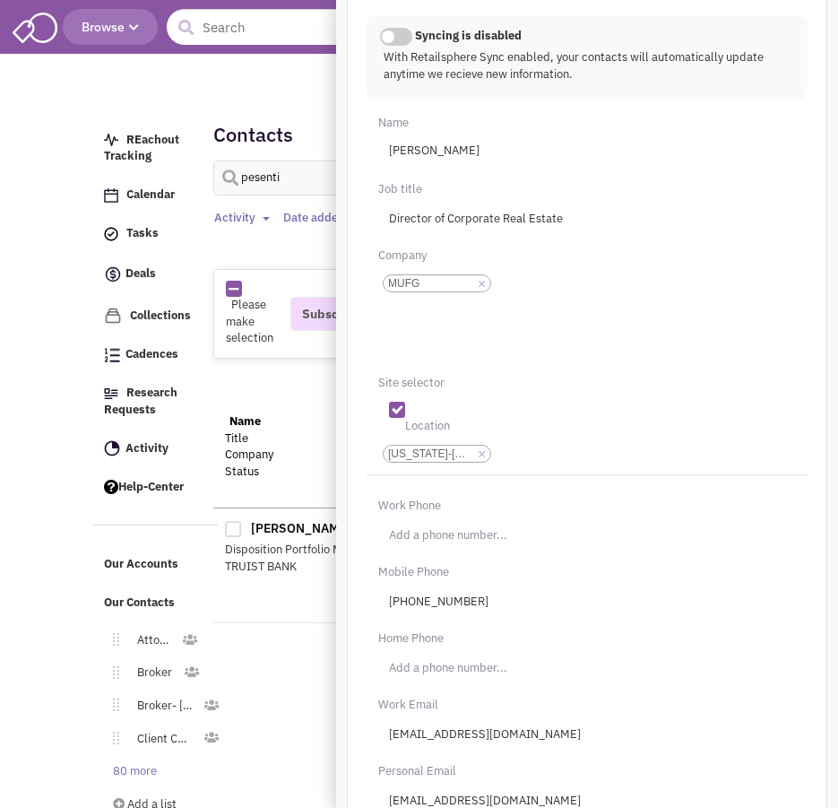
scroll to position [762, 0]
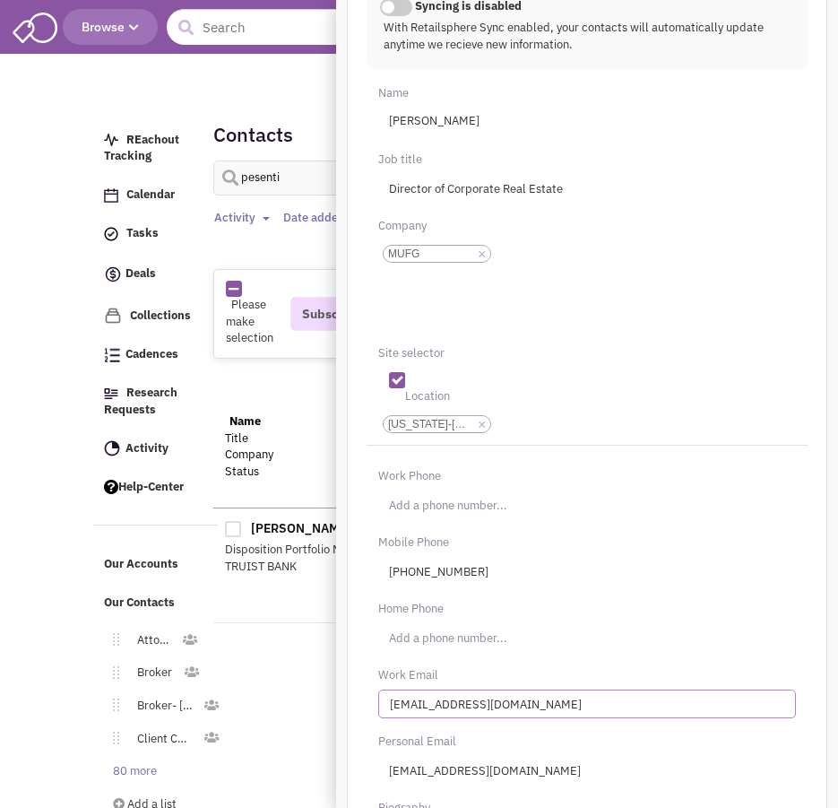
click at [480, 705] on input "[EMAIL_ADDRESS][DOMAIN_NAME]" at bounding box center [587, 703] width 418 height 29
type input "[EMAIL_ADDRESS][DOMAIN_NAME]"
click at [370, 667] on div "Work Email" at bounding box center [587, 675] width 441 height 29
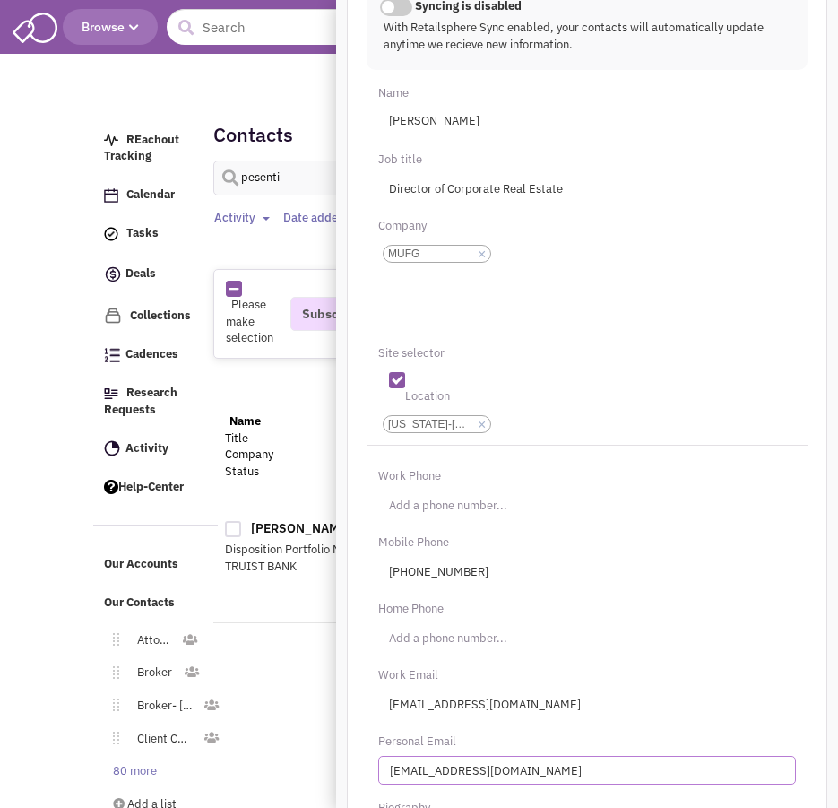
click at [445, 779] on input "[EMAIL_ADDRESS][DOMAIN_NAME]" at bounding box center [587, 770] width 418 height 29
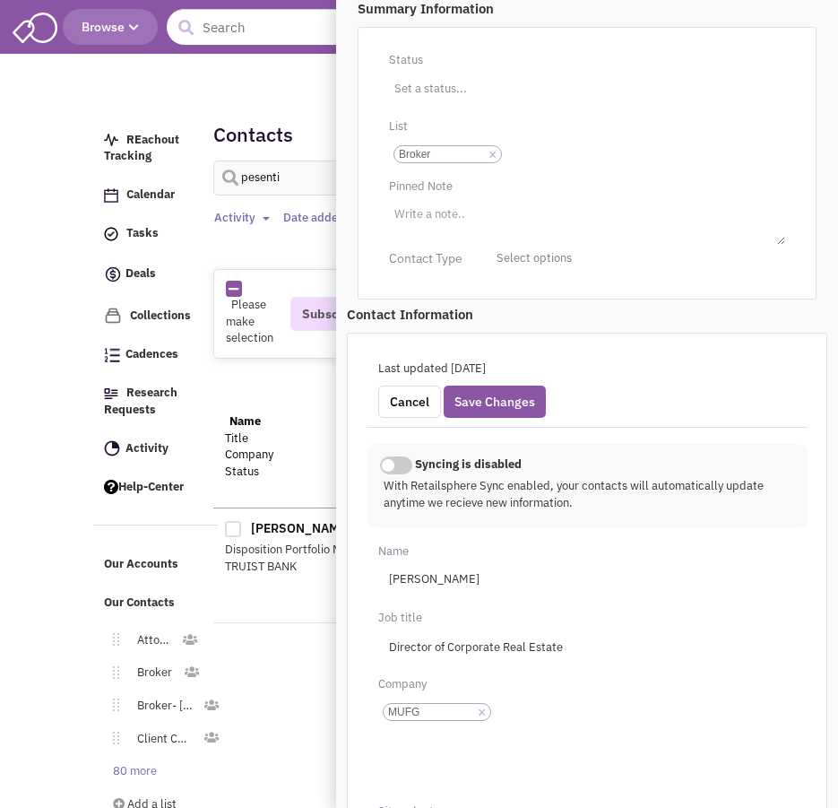
scroll to position [305, 0]
click at [499, 385] on div "Cancel Save Changes" at bounding box center [587, 401] width 441 height 32
click at [478, 401] on button "Save Changes" at bounding box center [495, 401] width 102 height 32
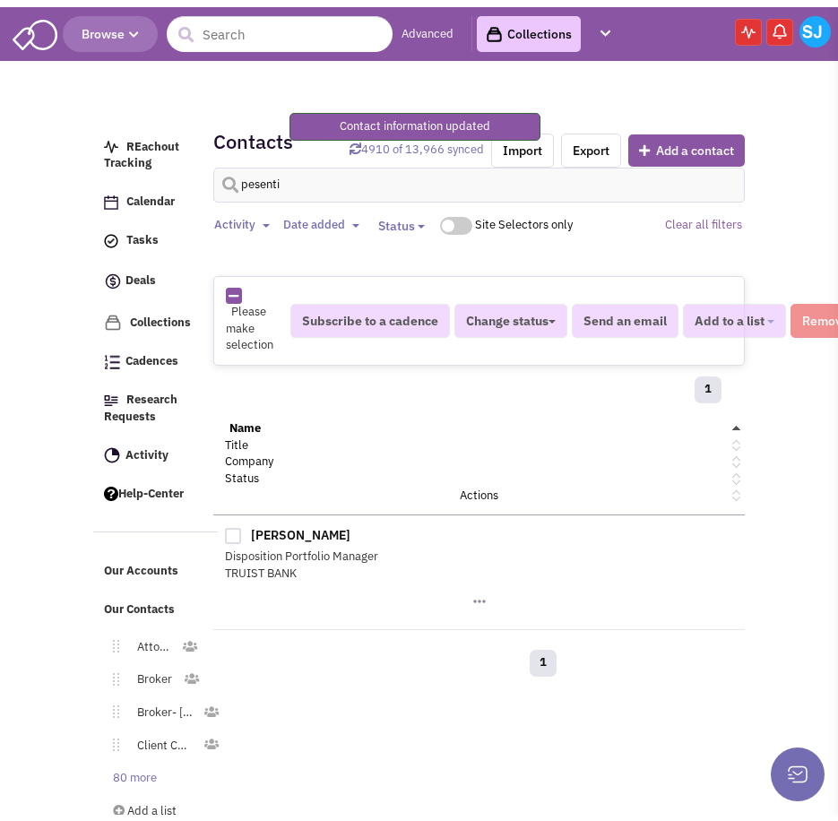
scroll to position [249, 0]
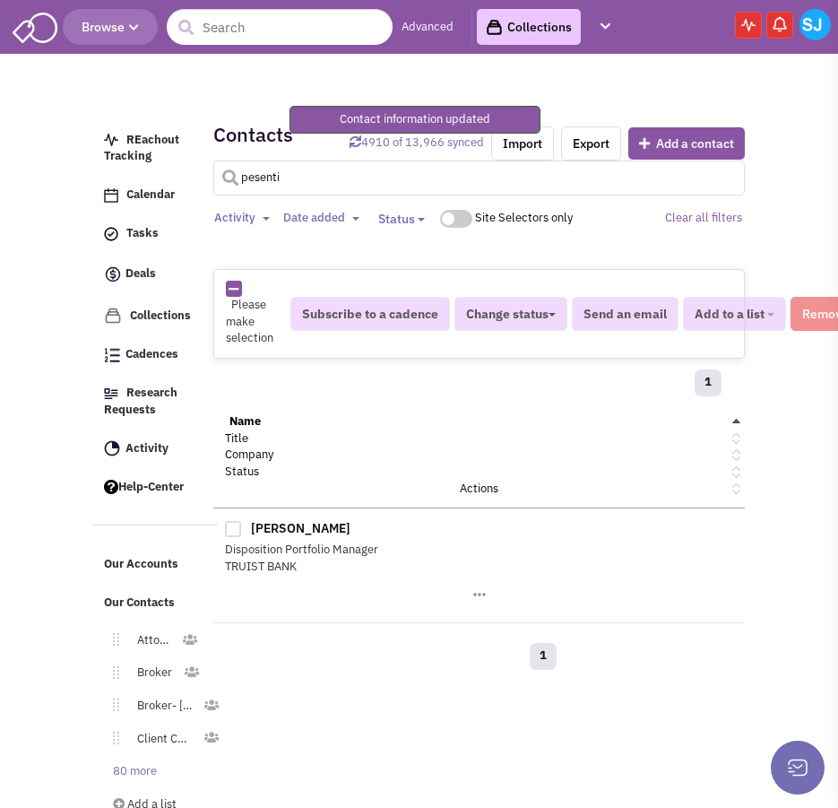
click at [286, 183] on input "pesenti" at bounding box center [479, 177] width 533 height 35
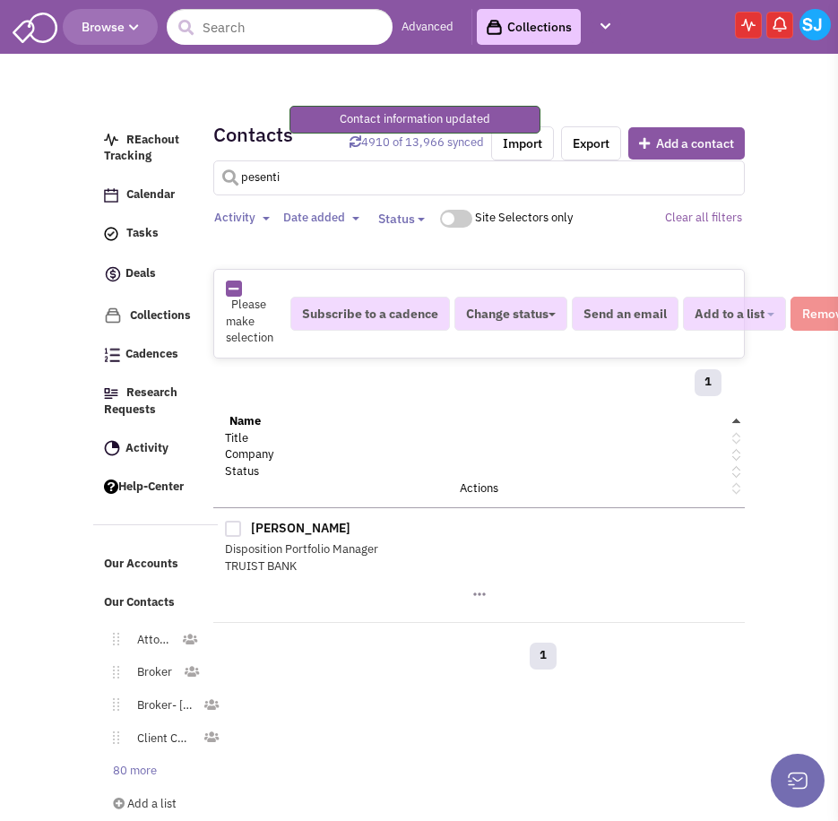
type input "s"
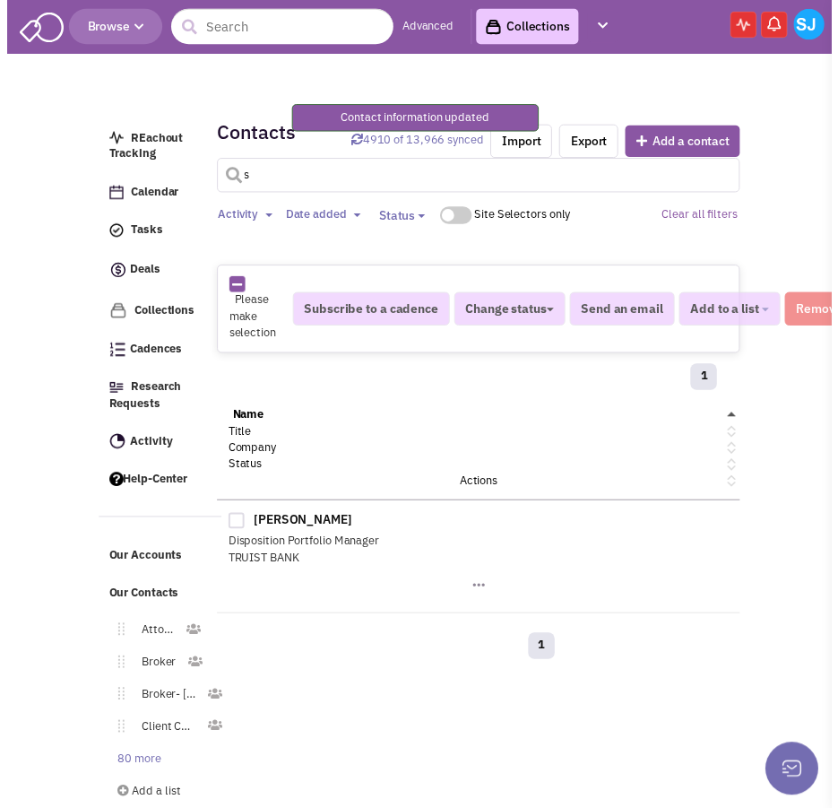
scroll to position [236, 0]
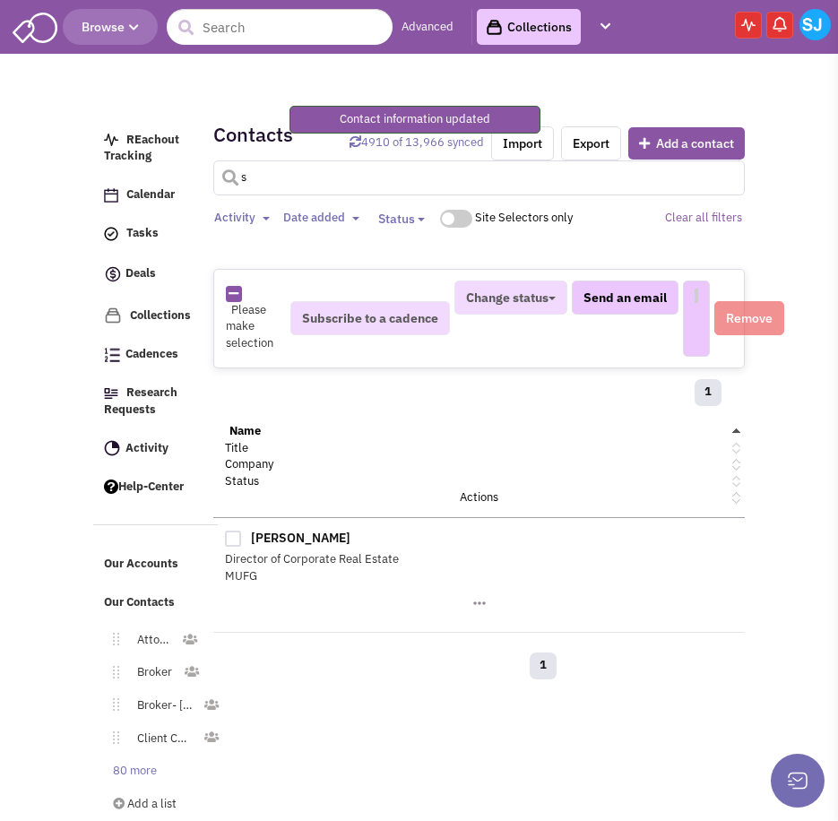
select select
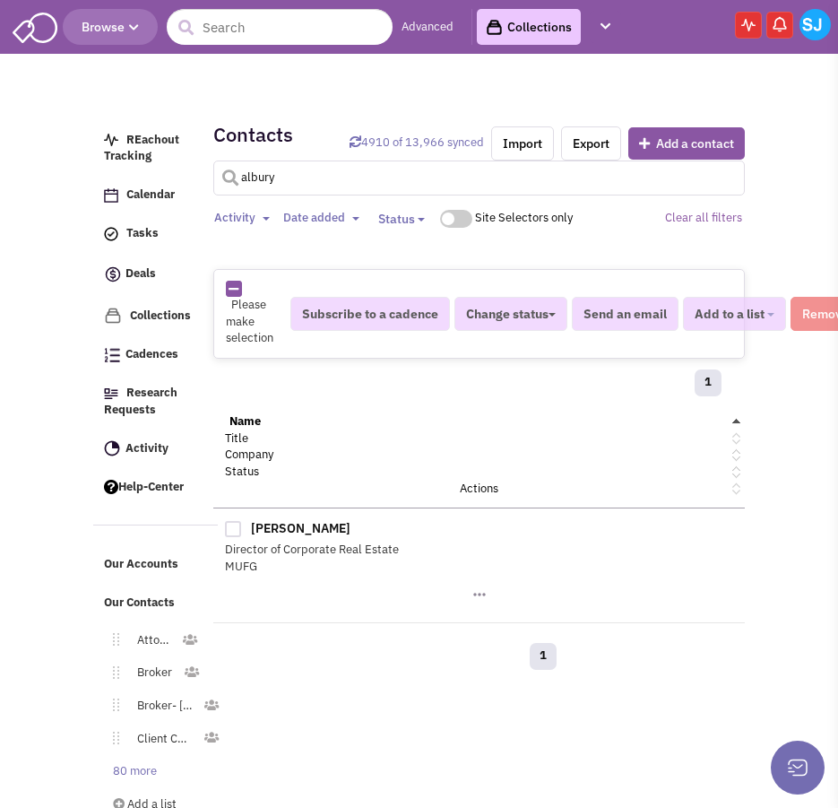
type input "albury"
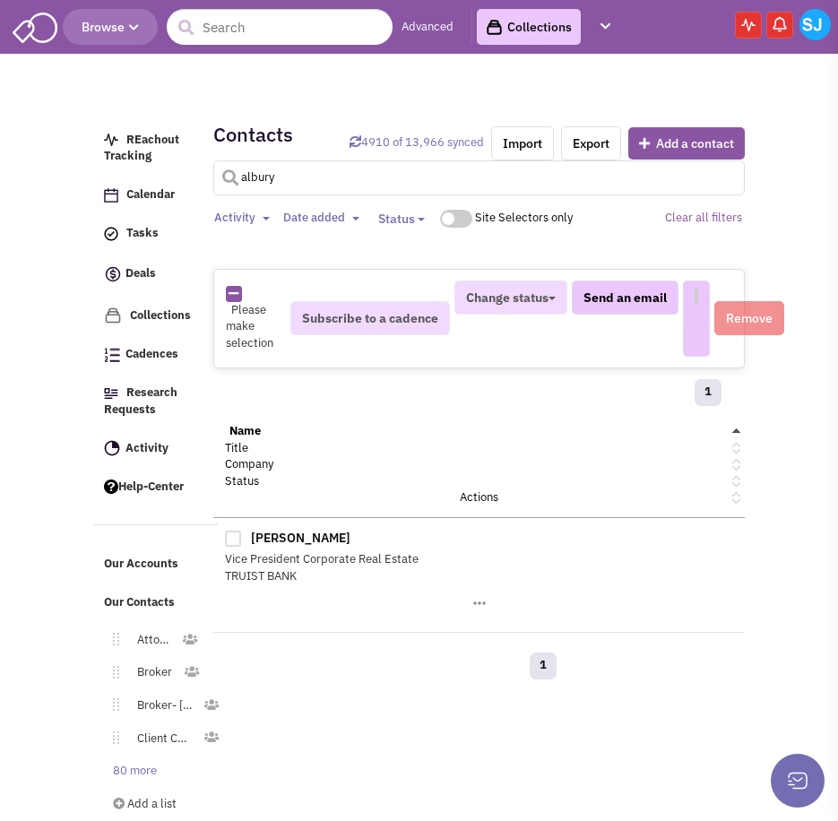
select select
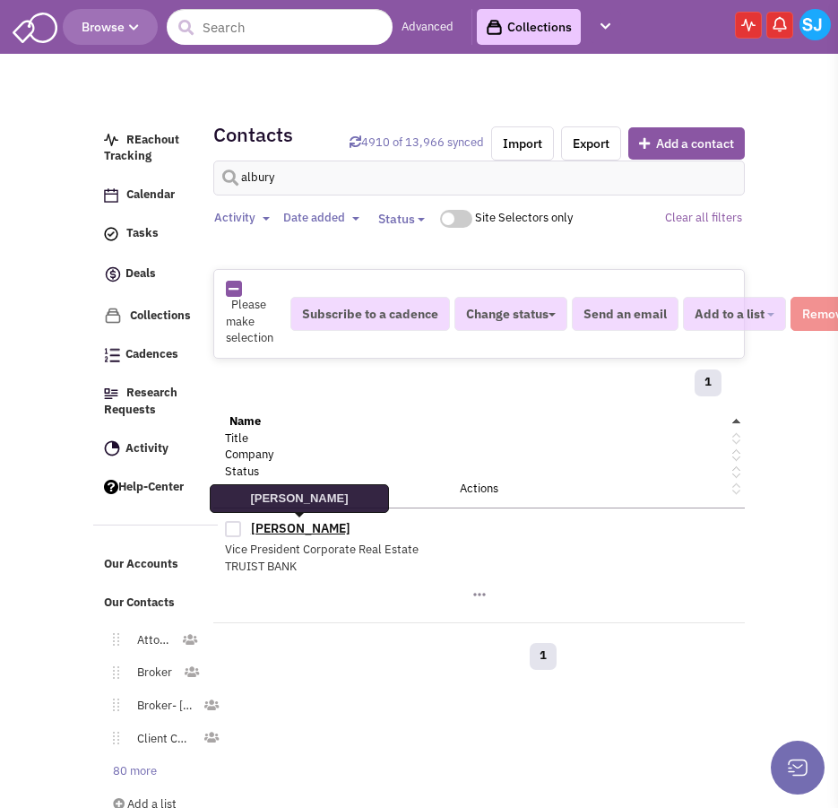
click at [308, 527] on link "[PERSON_NAME]" at bounding box center [301, 528] width 100 height 16
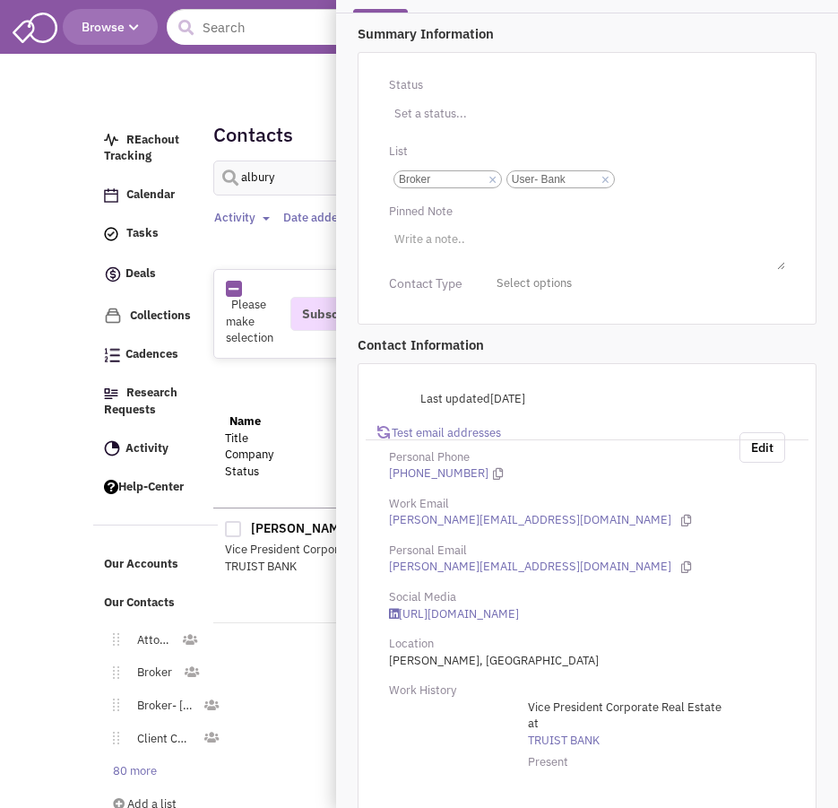
scroll to position [301, 0]
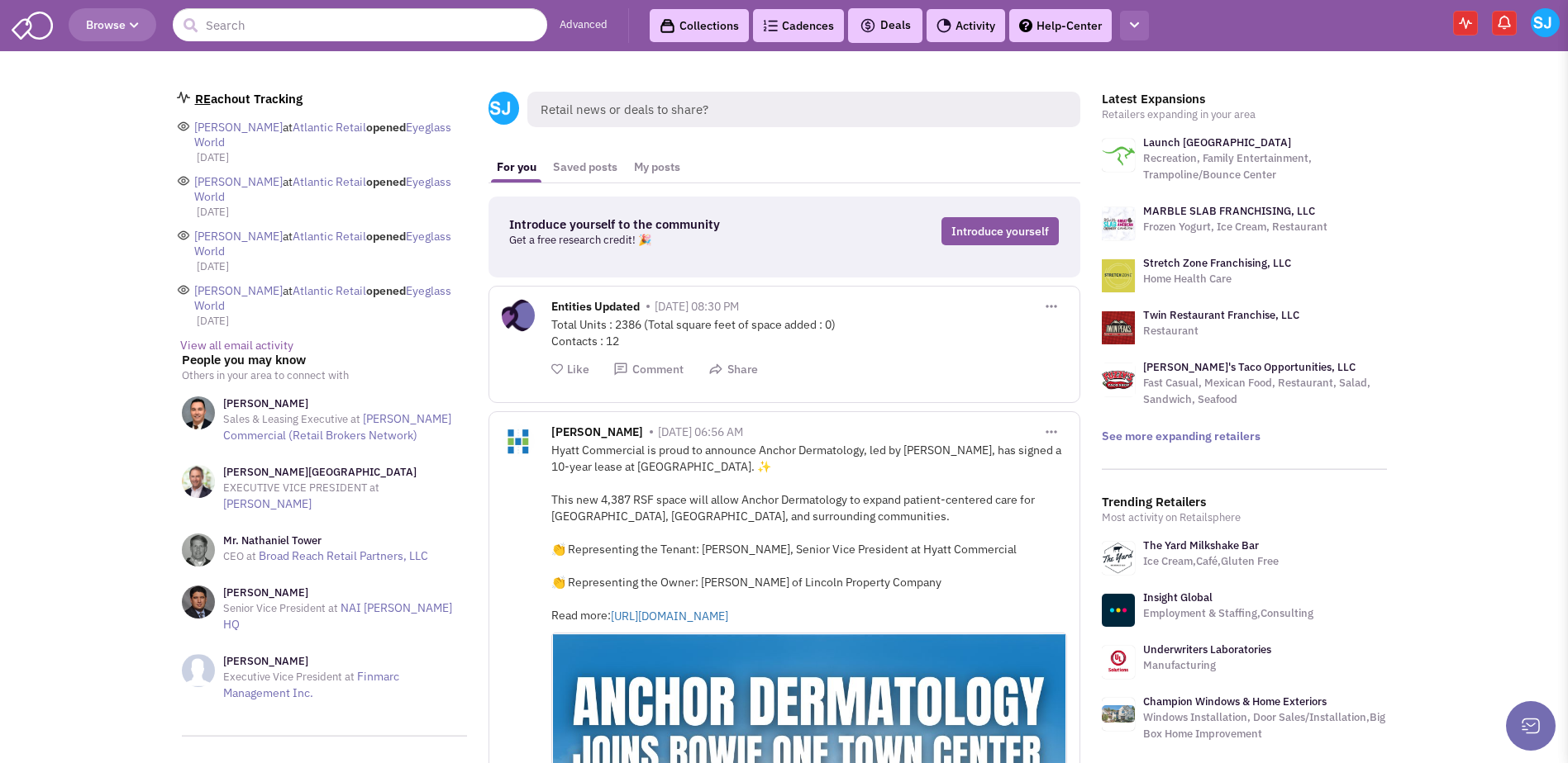
click at [1138, 19] on button "button" at bounding box center [1134, 26] width 29 height 30
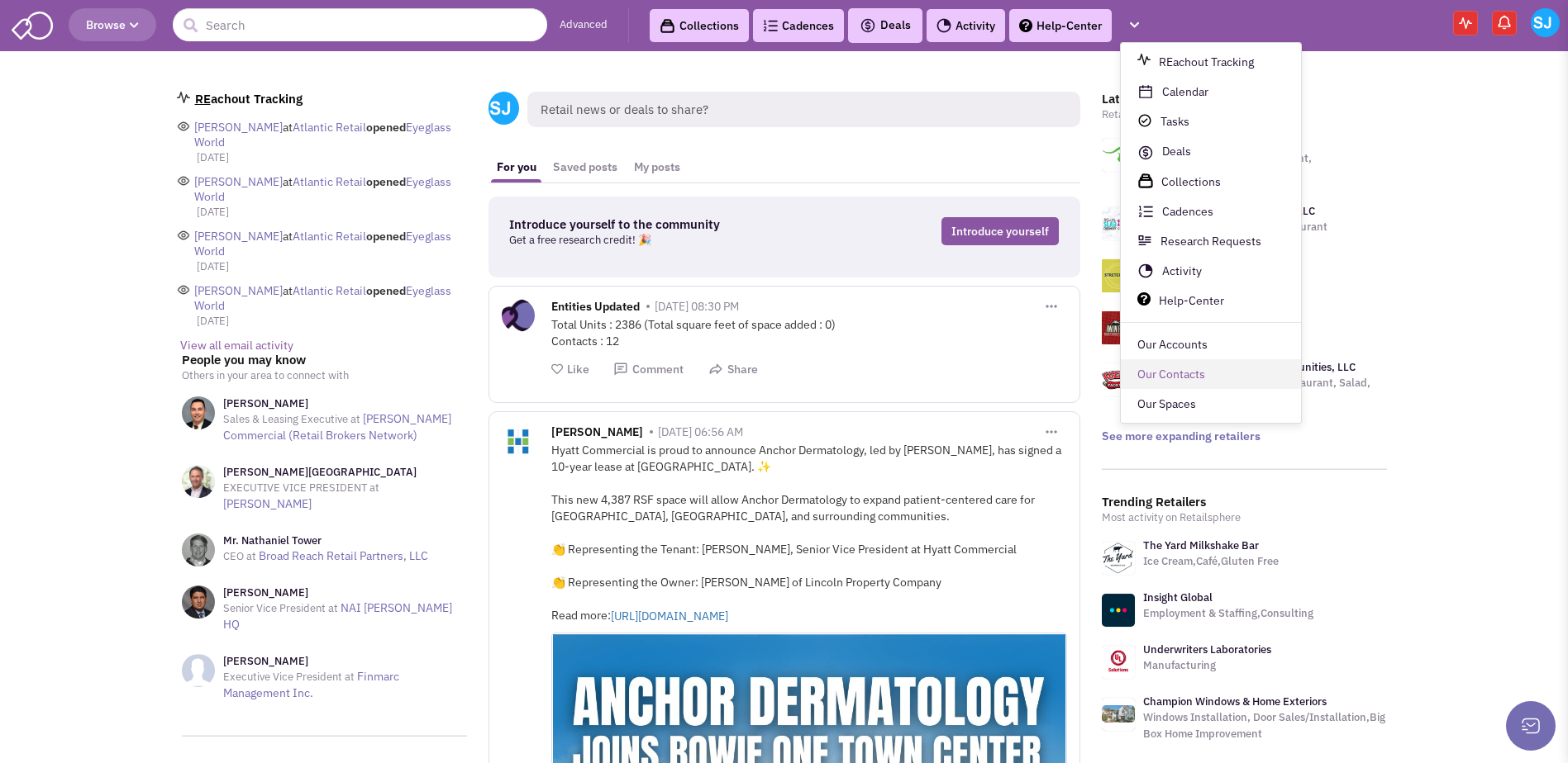
click at [1136, 371] on link "Our Contacts" at bounding box center [1210, 375] width 180 height 29
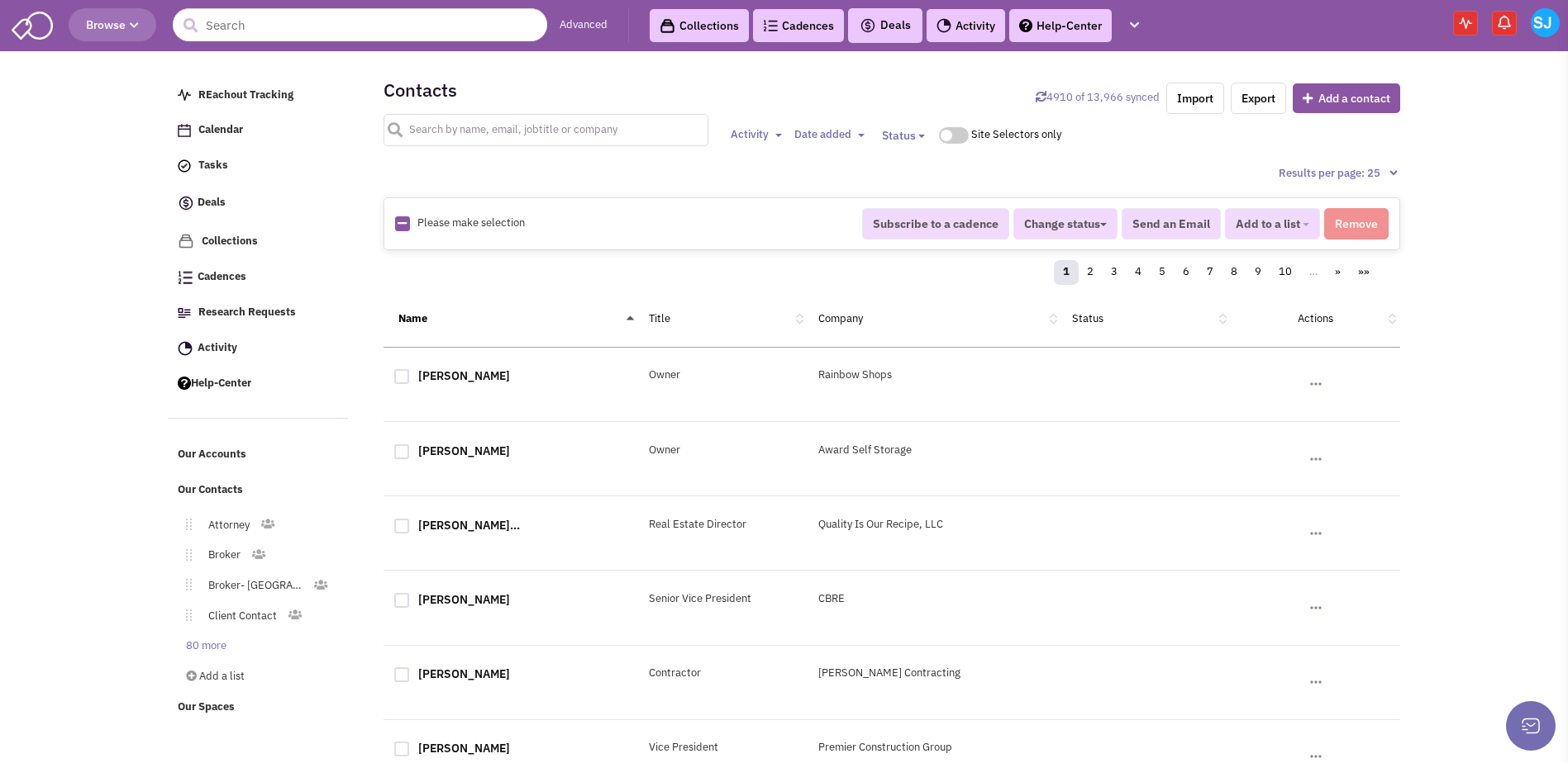
drag, startPoint x: 591, startPoint y: 125, endPoint x: 584, endPoint y: 114, distance: 13.0
click at [584, 114] on input "text" at bounding box center [546, 130] width 324 height 32
type input "santogatta"
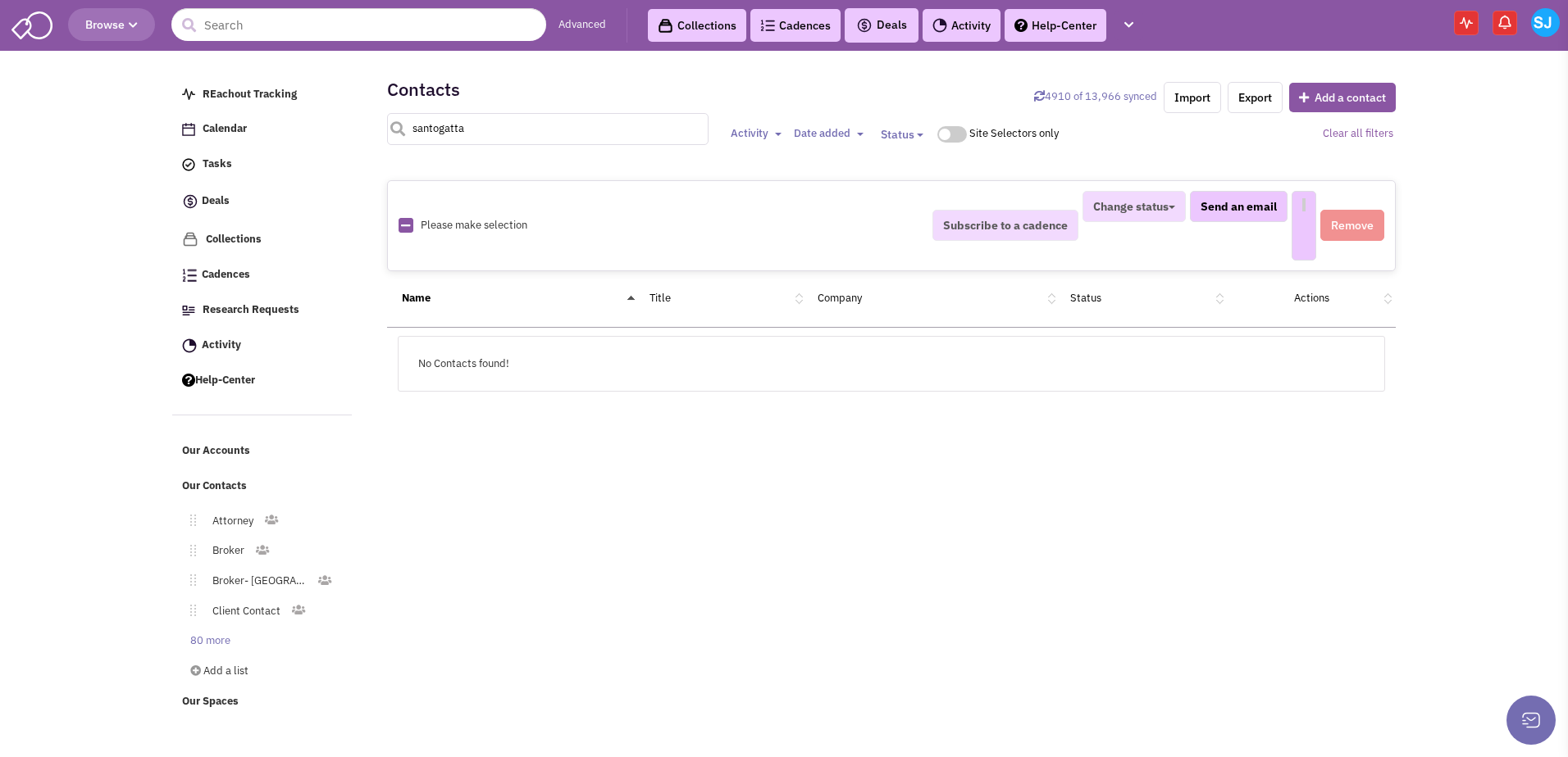
select select
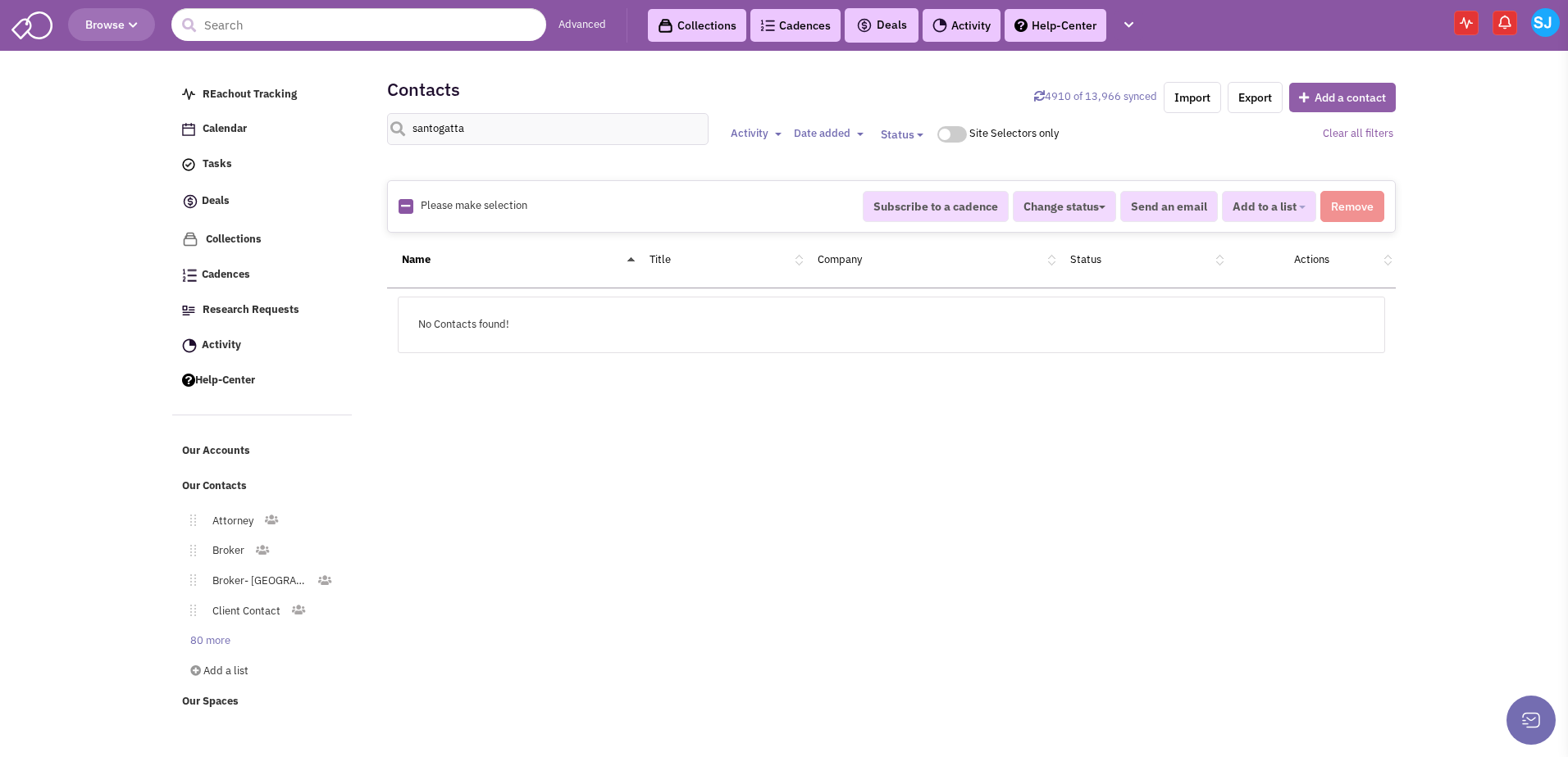
click at [1325, 101] on button "Add a contact" at bounding box center [1342, 98] width 107 height 29
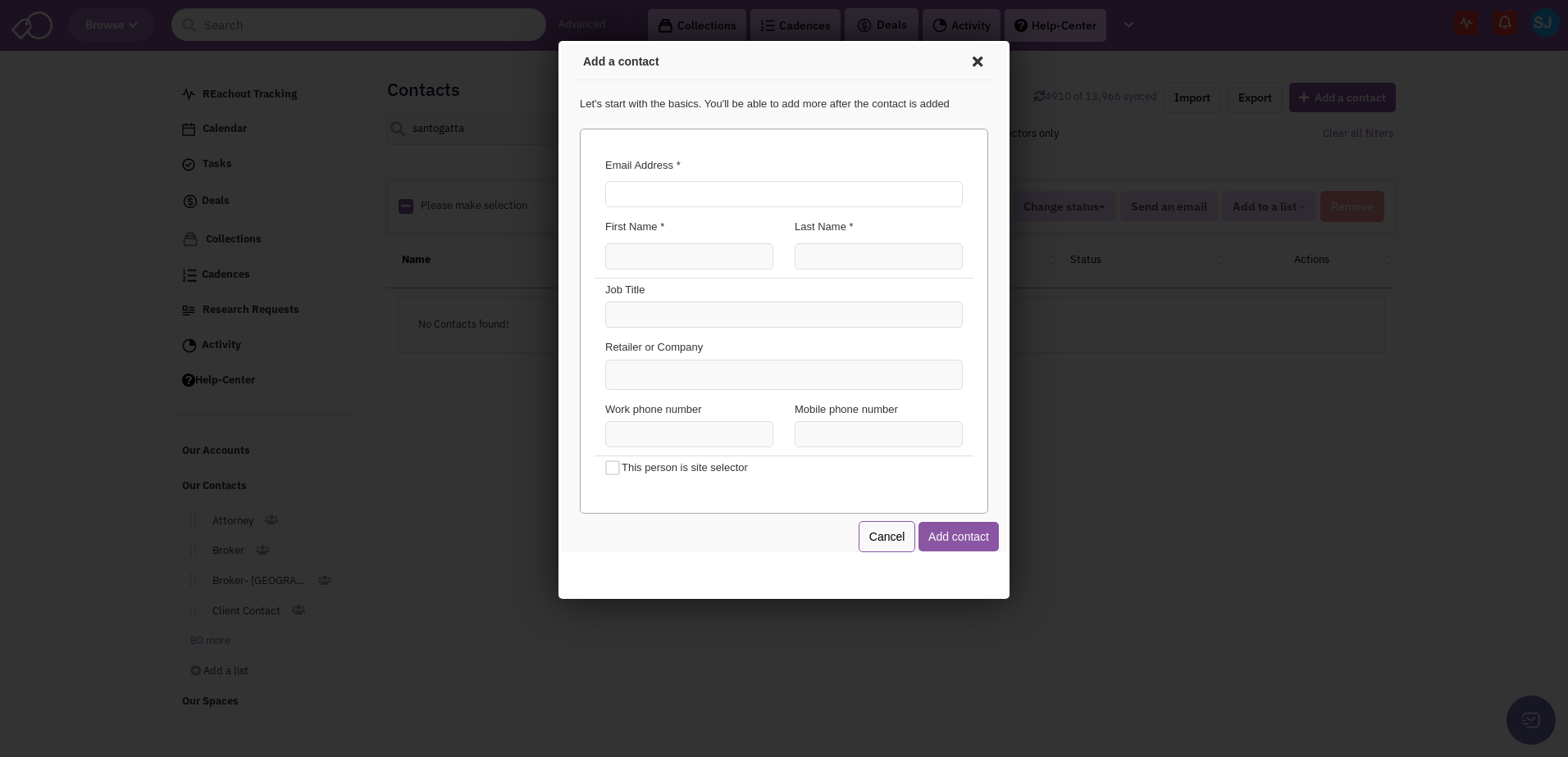
click at [751, 187] on input "Email Address *" at bounding box center [781, 191] width 358 height 27
type input "marketing@kendallelectric.com"
type input "Julia"
type input "Santogatta"
type input "Director of Marketing"
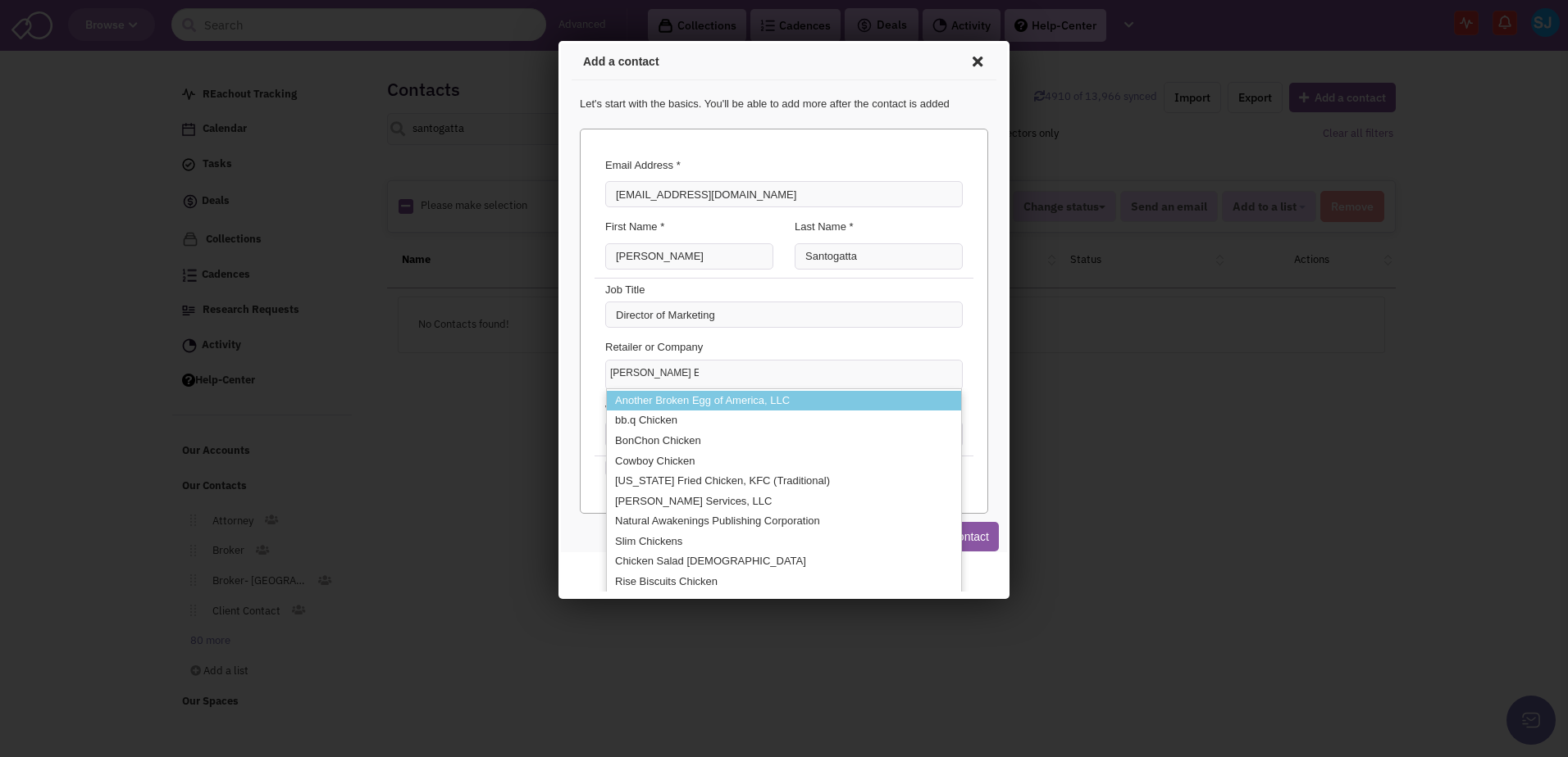
type input "Kendall Electric"
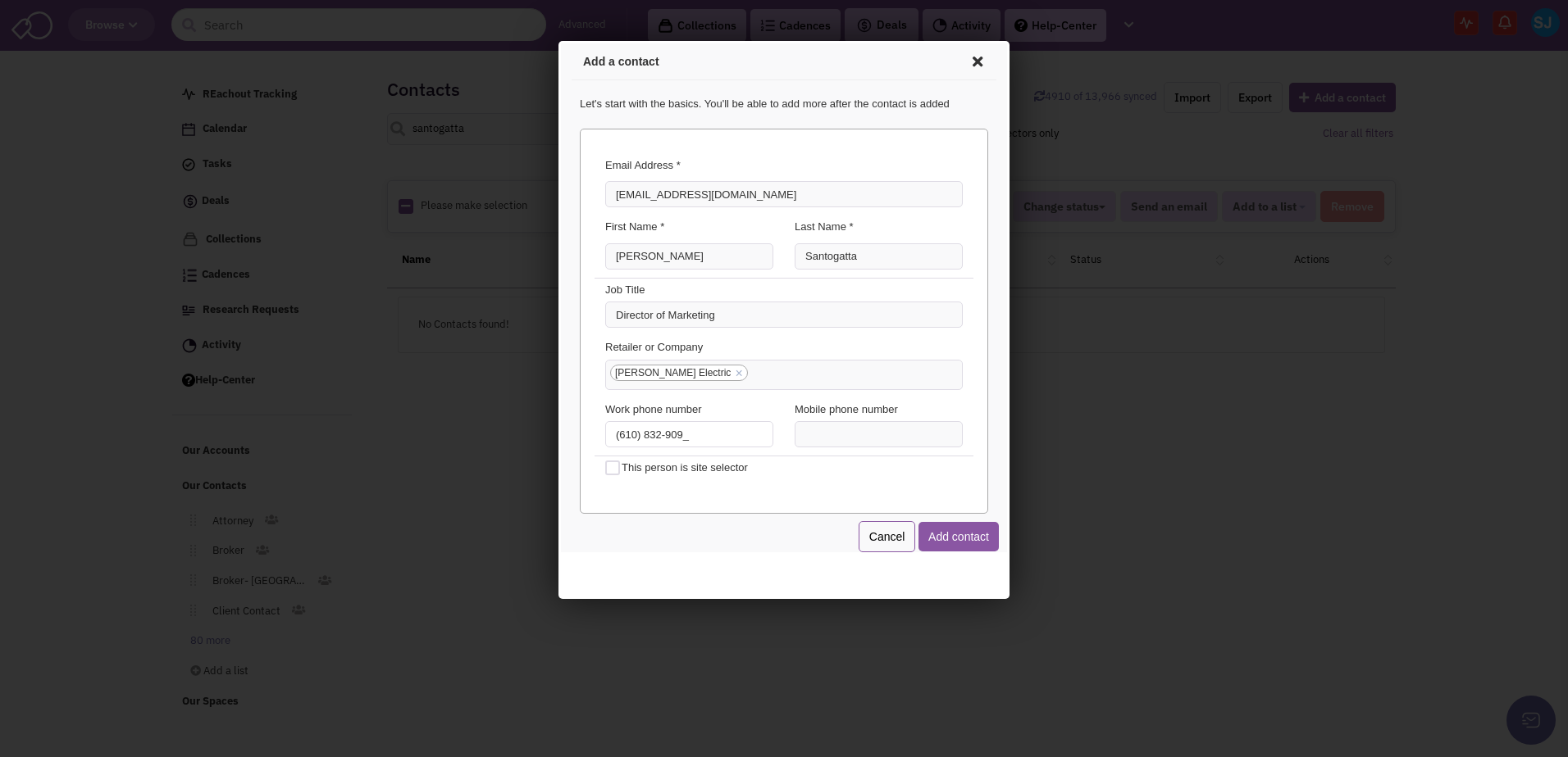
type input "(610) 832-9092"
type input "(610) 357-3063"
click at [973, 538] on button "Add contact" at bounding box center [956, 534] width 81 height 29
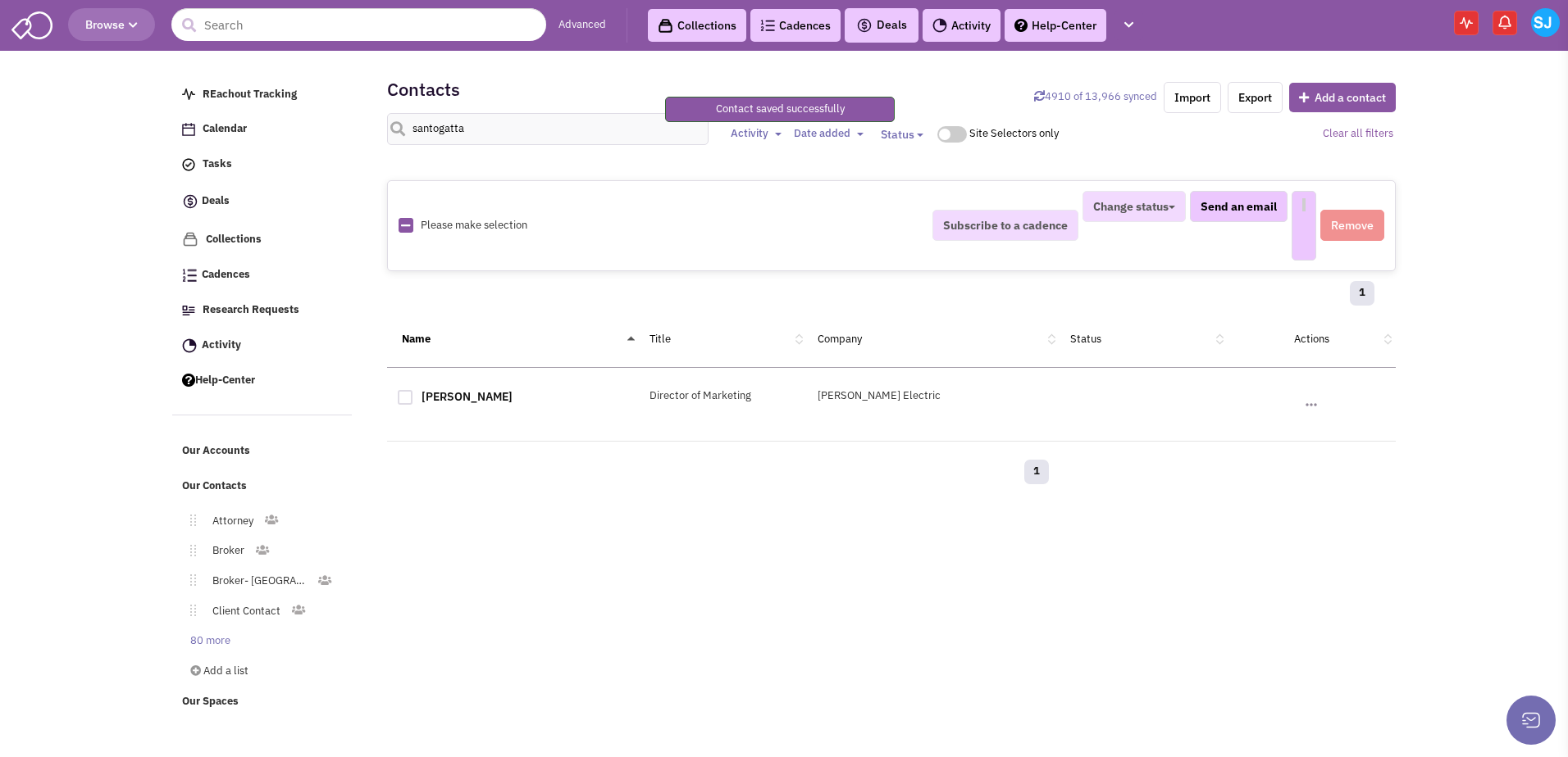
select select
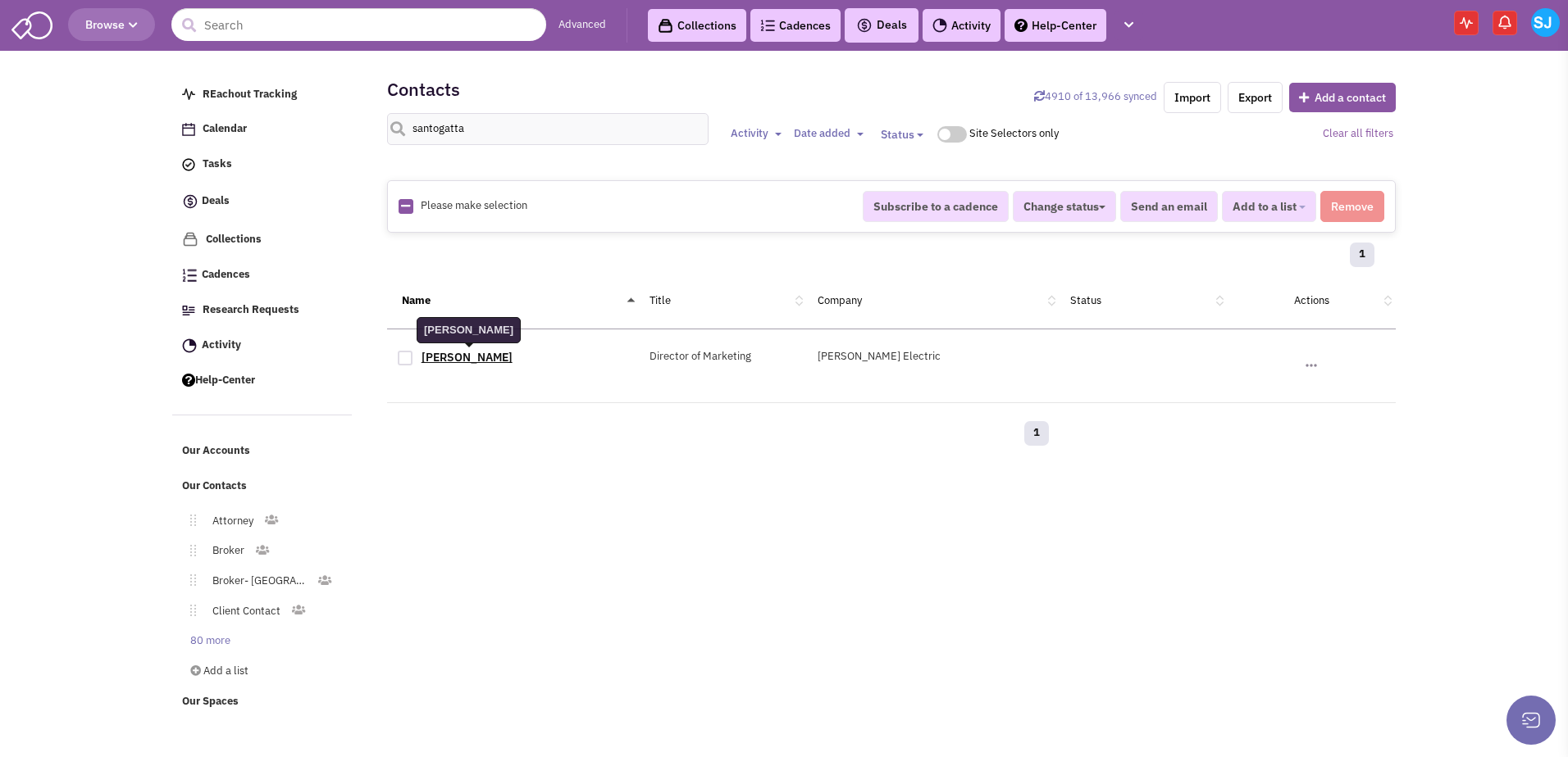
click at [493, 357] on link "Julia Santogatta" at bounding box center [467, 357] width 91 height 15
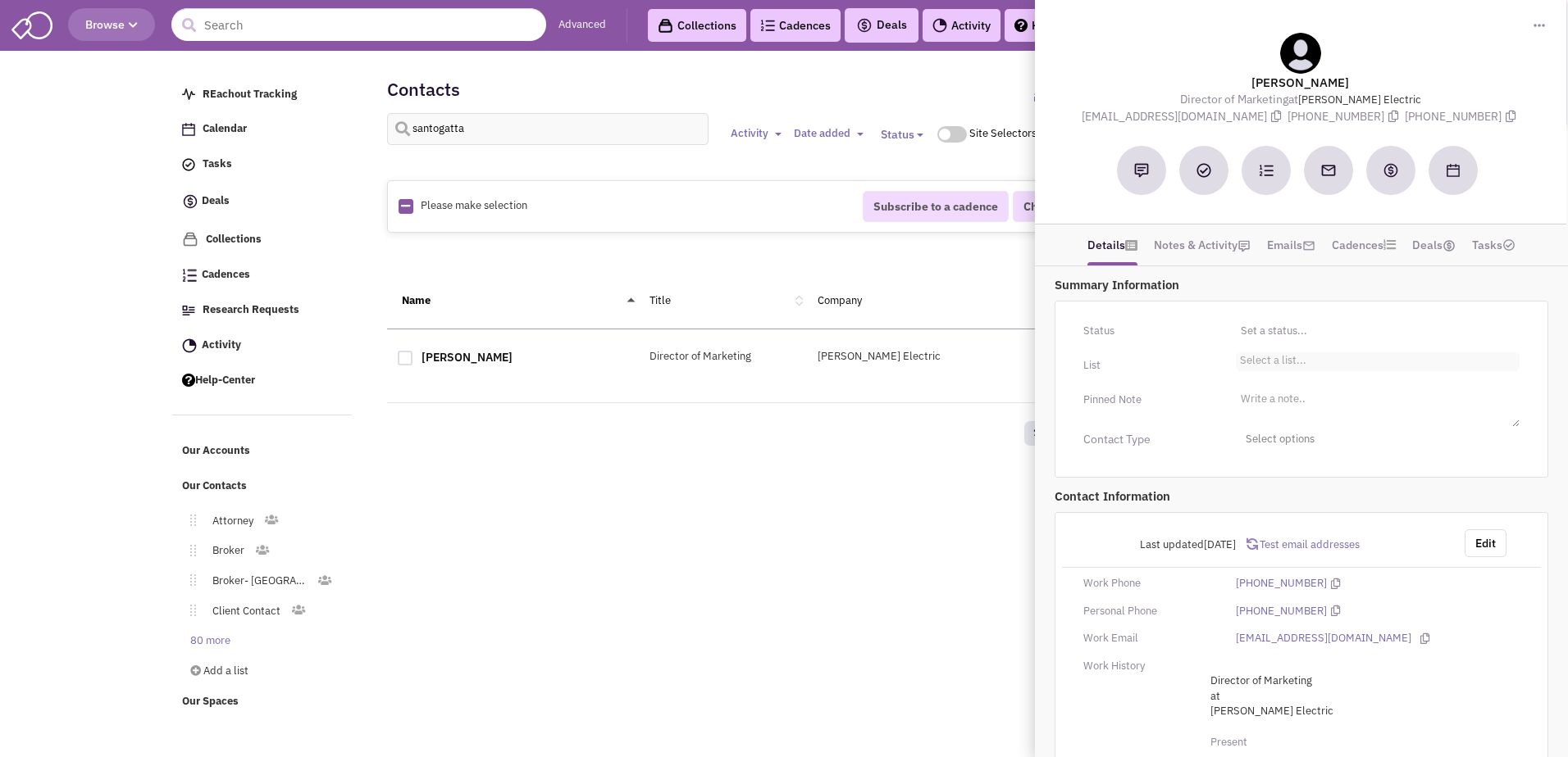
click at [1283, 357] on li "Select a list..." at bounding box center [1271, 358] width 70 height 12
click at [0, 0] on select "Select a list..." at bounding box center [0, 0] width 0 height 0
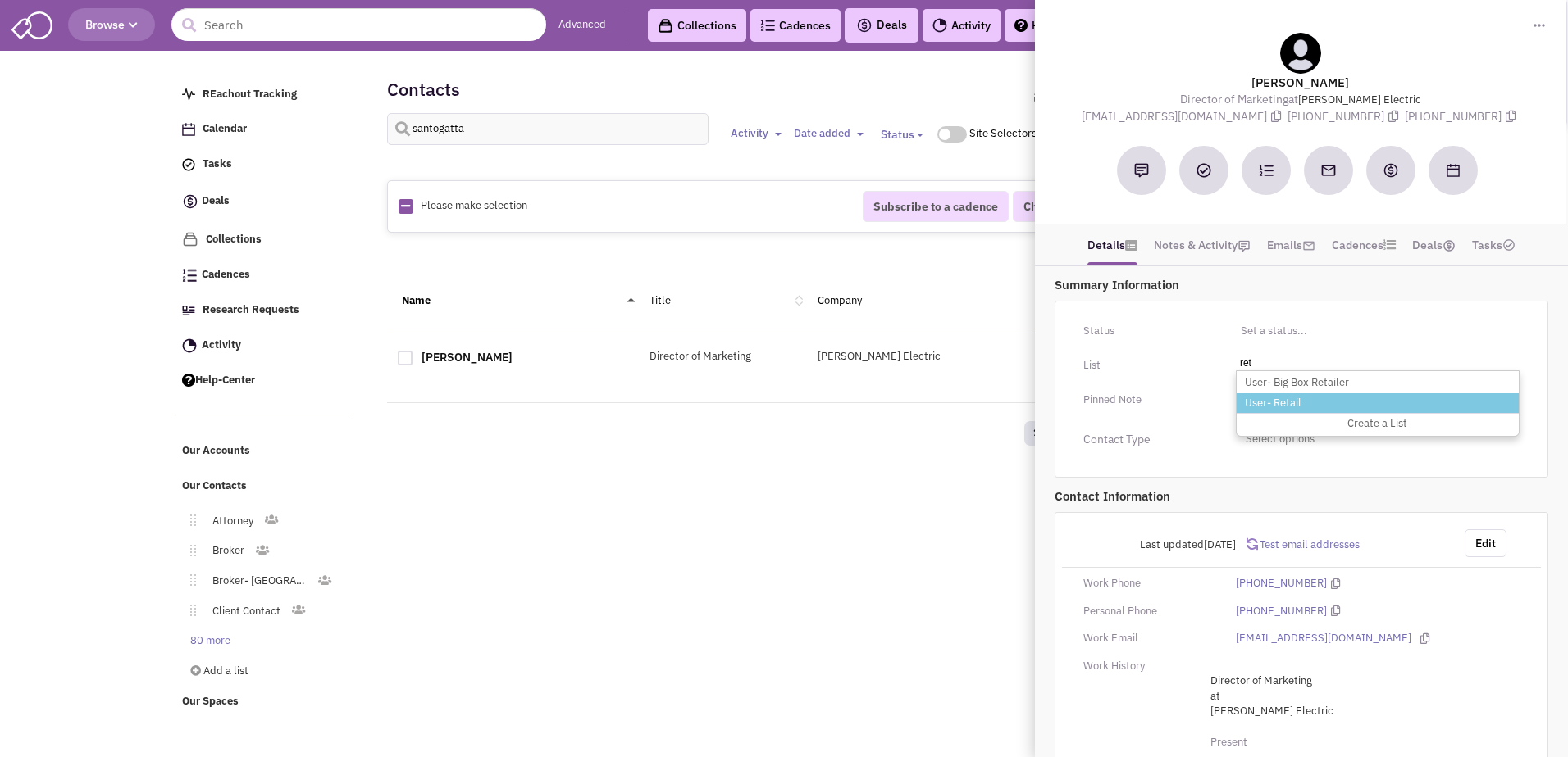
type input "ret"
click at [1290, 399] on li "User- Retail" at bounding box center [1378, 403] width 282 height 20
click at [0, 0] on select "Select a list..." at bounding box center [0, 0] width 0 height 0
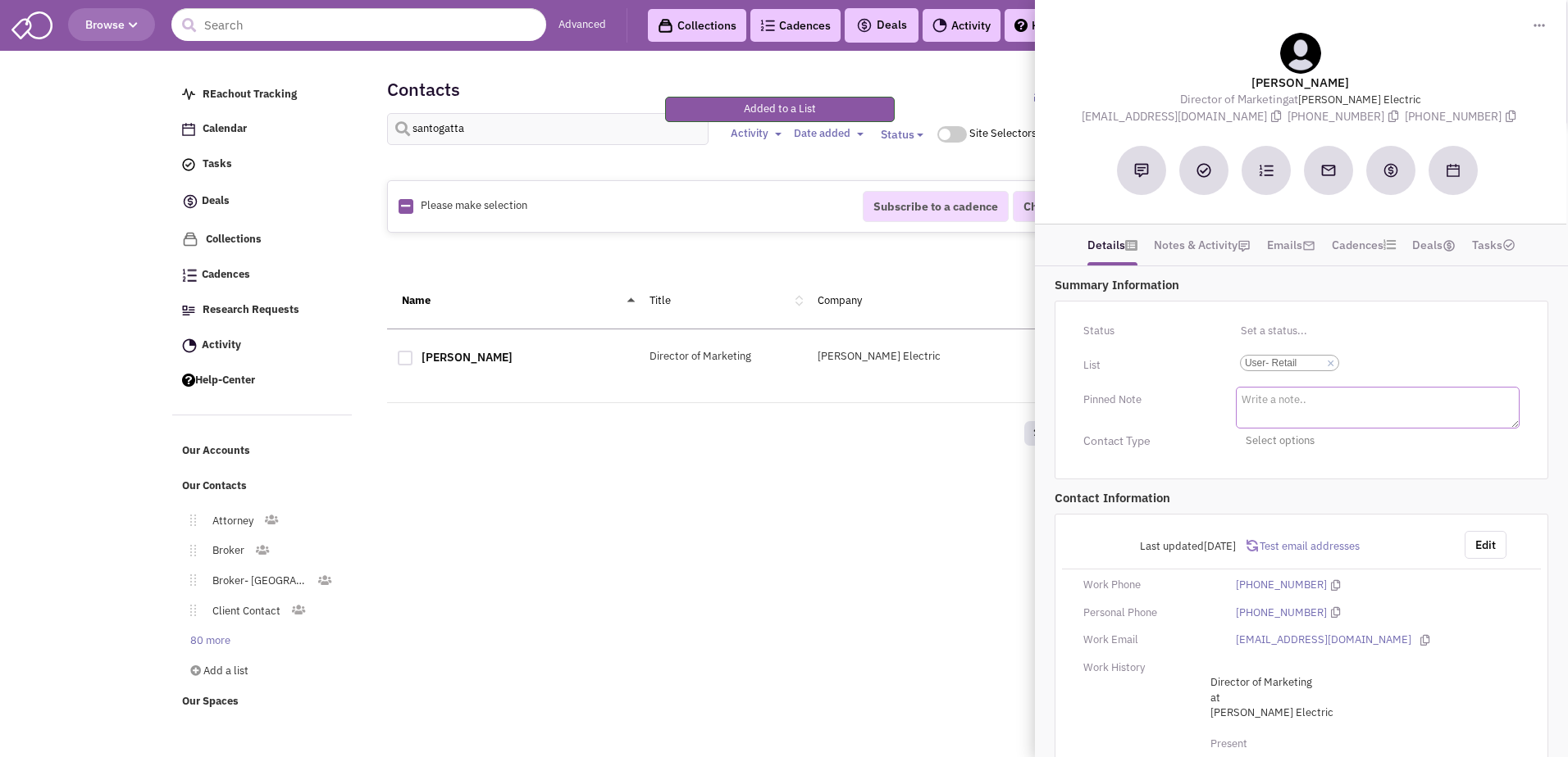
click at [1297, 408] on textarea at bounding box center [1378, 408] width 284 height 42
type textarea "Kendall Electric"
click at [935, 497] on div "Retailsphere Support Message Send REachout Tracking Calendar Tasks Completed Ta…" at bounding box center [784, 389] width 1230 height 666
